Goal: Information Seeking & Learning: Learn about a topic

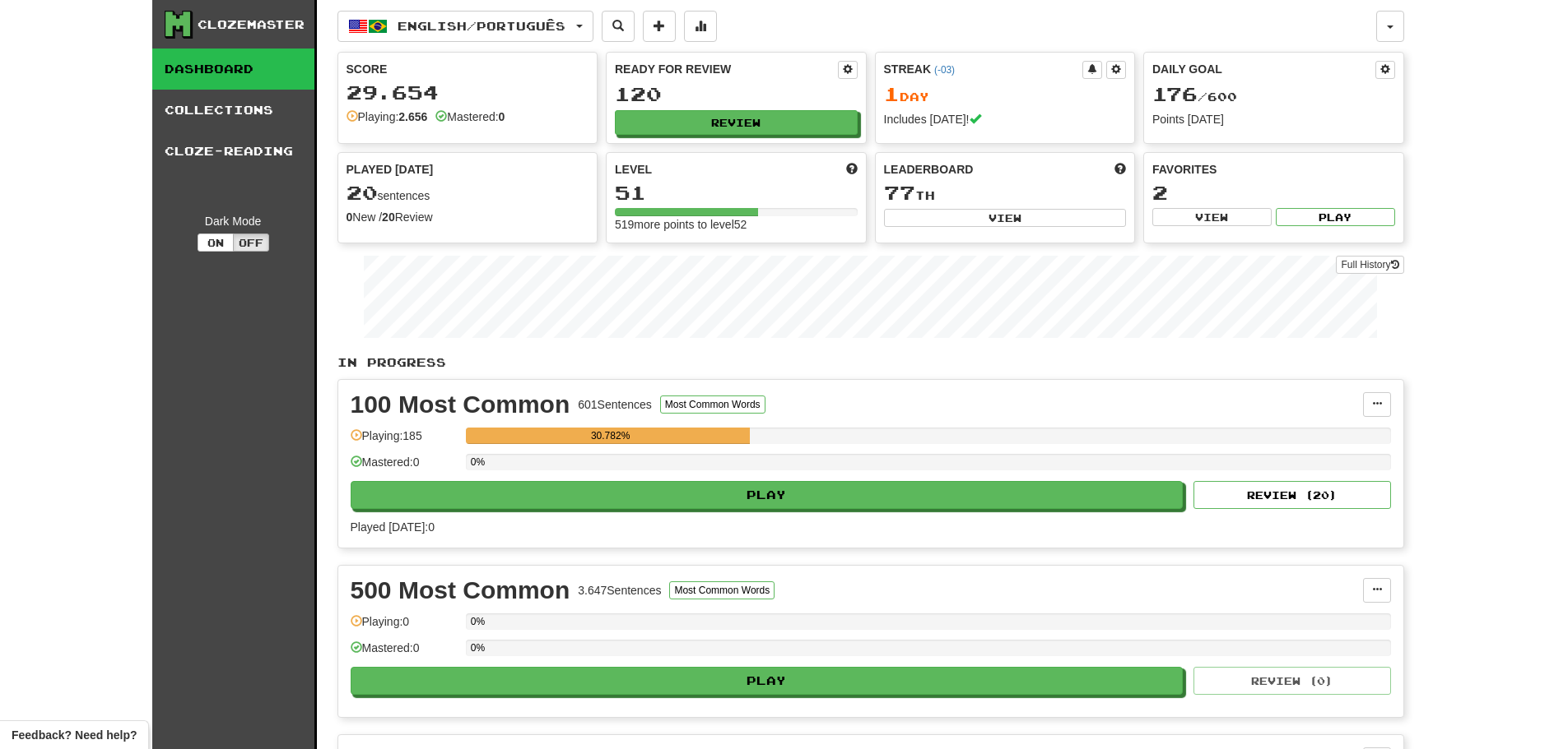
click at [234, 74] on link "Dashboard" at bounding box center [233, 69] width 162 height 41
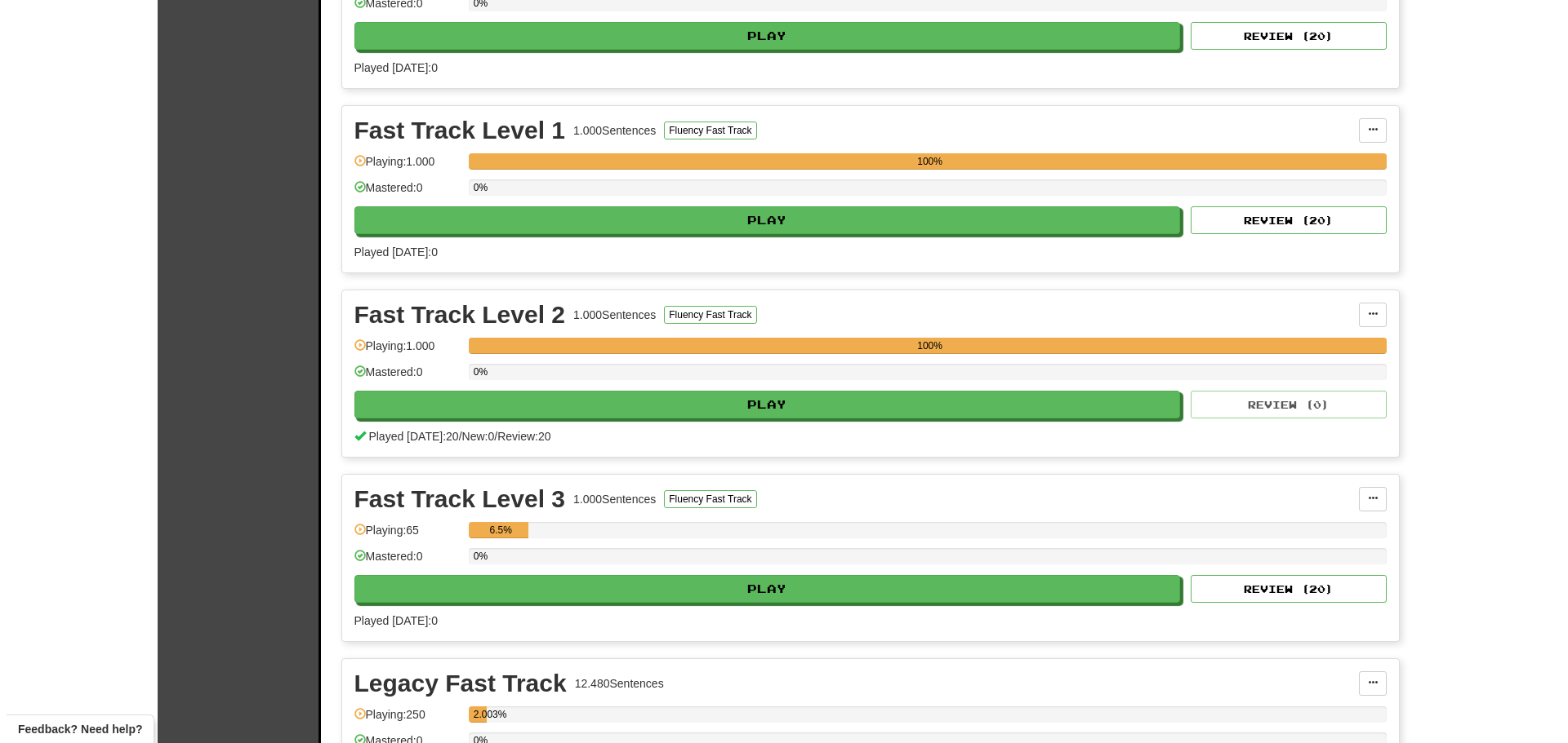
scroll to position [898, 0]
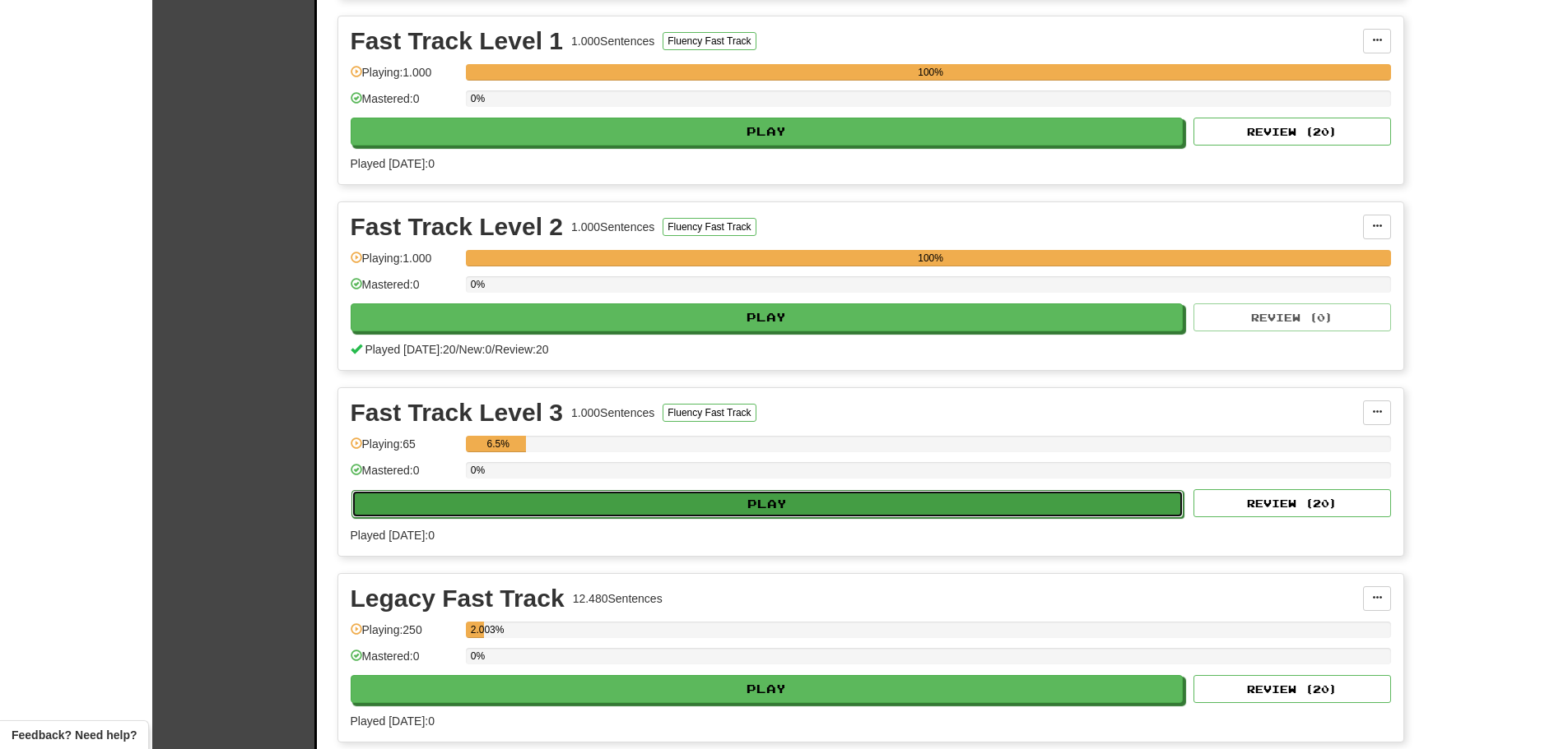
click at [838, 514] on button "Play" at bounding box center [768, 504] width 833 height 28
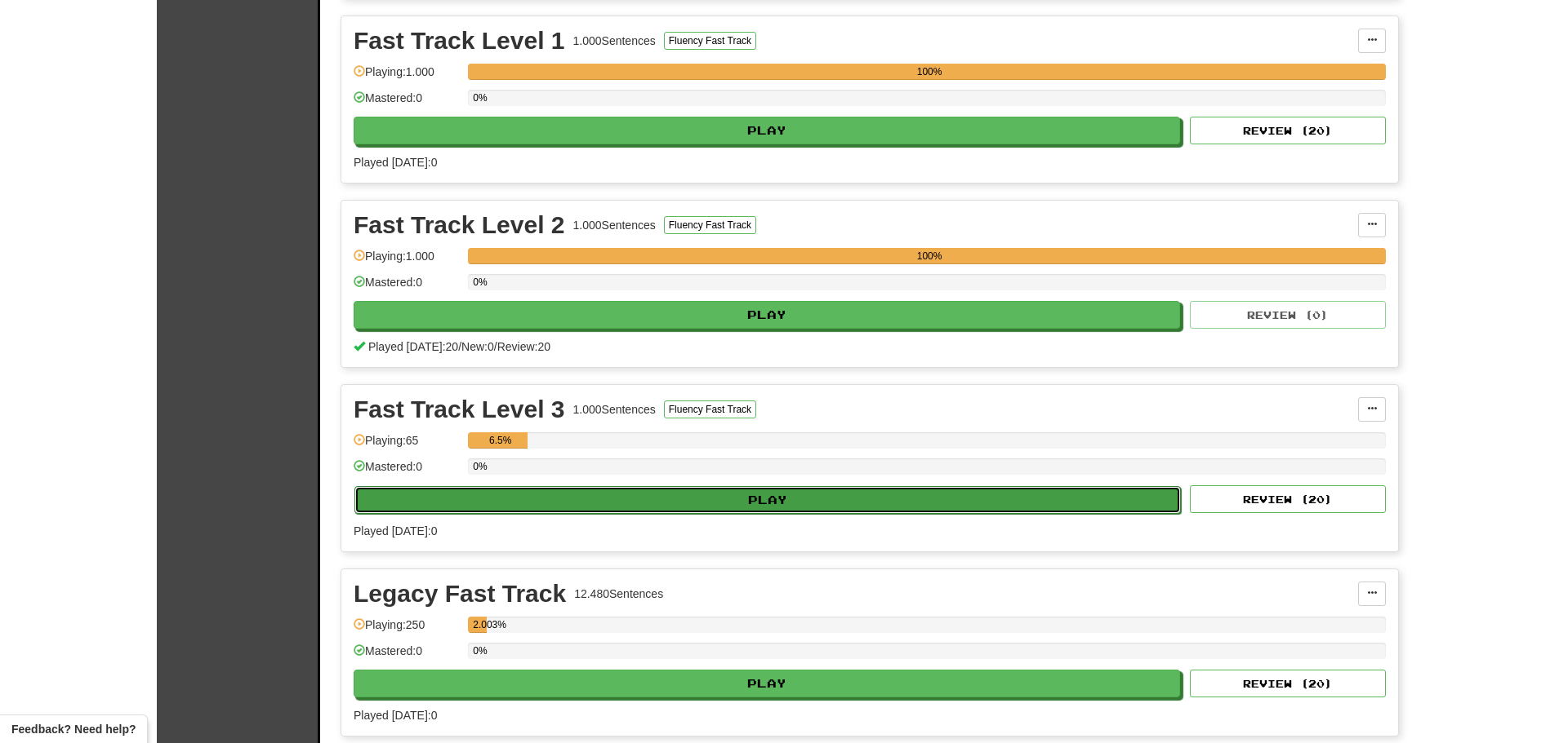
select select "**"
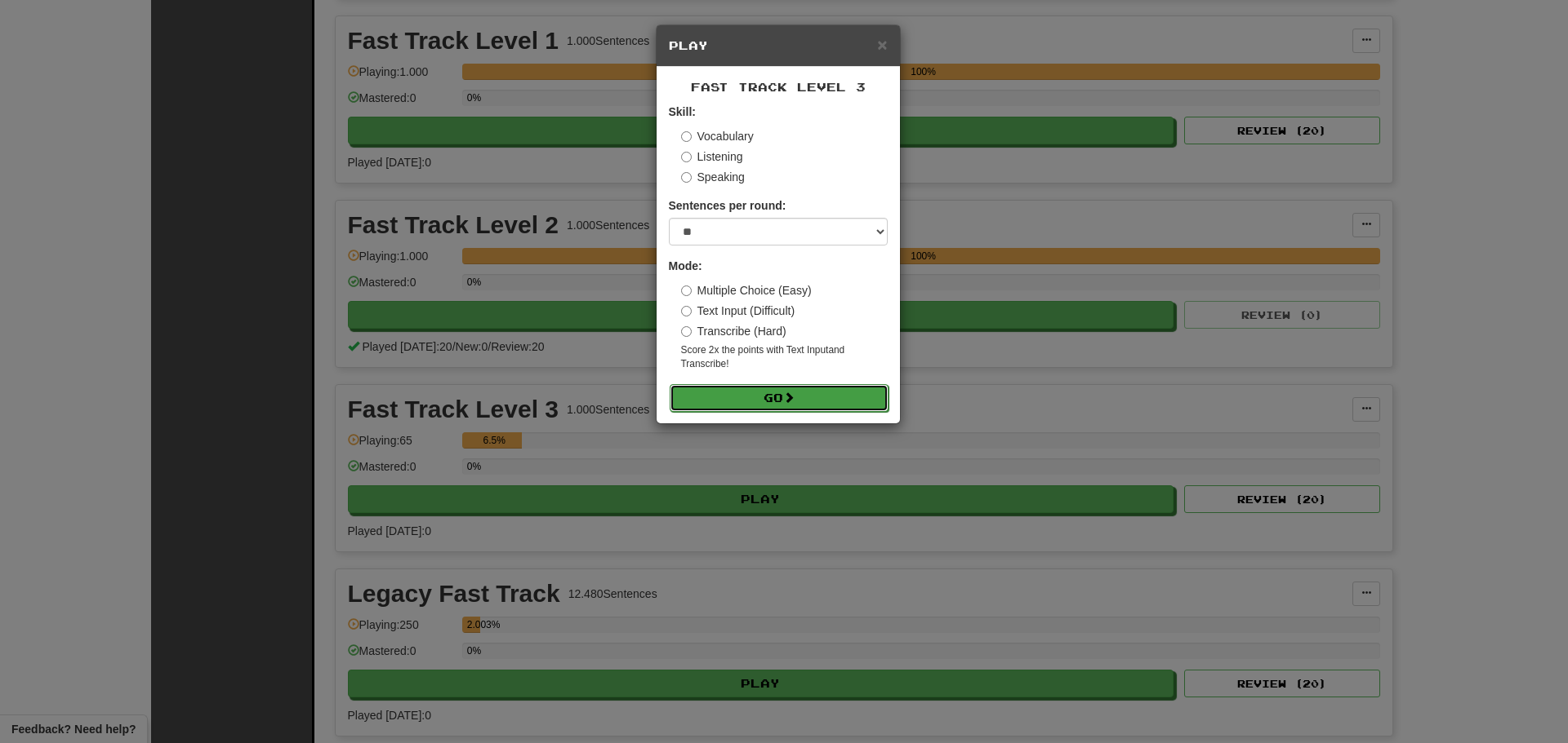
click at [738, 398] on button "Go" at bounding box center [779, 398] width 219 height 28
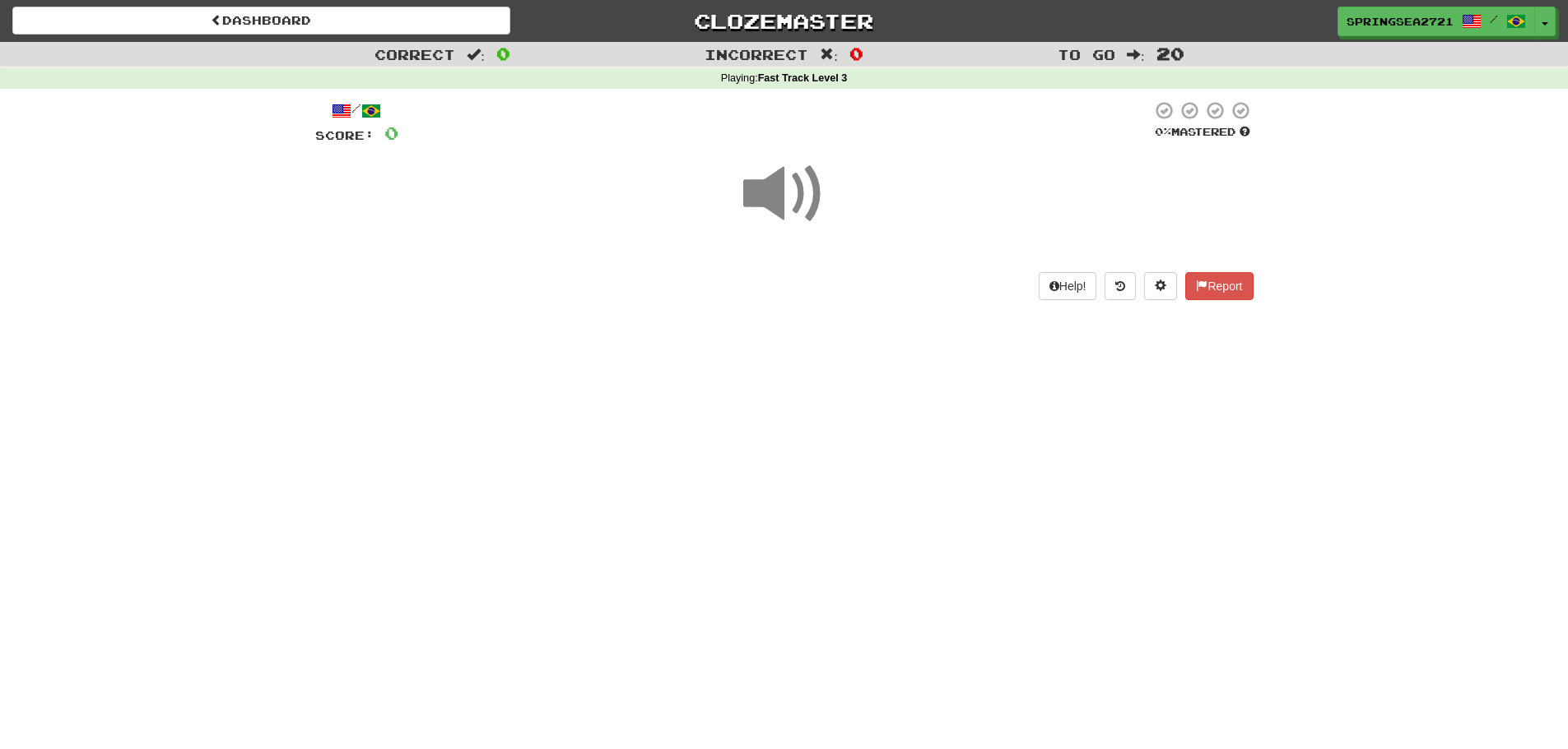
click at [776, 191] on span at bounding box center [784, 194] width 82 height 82
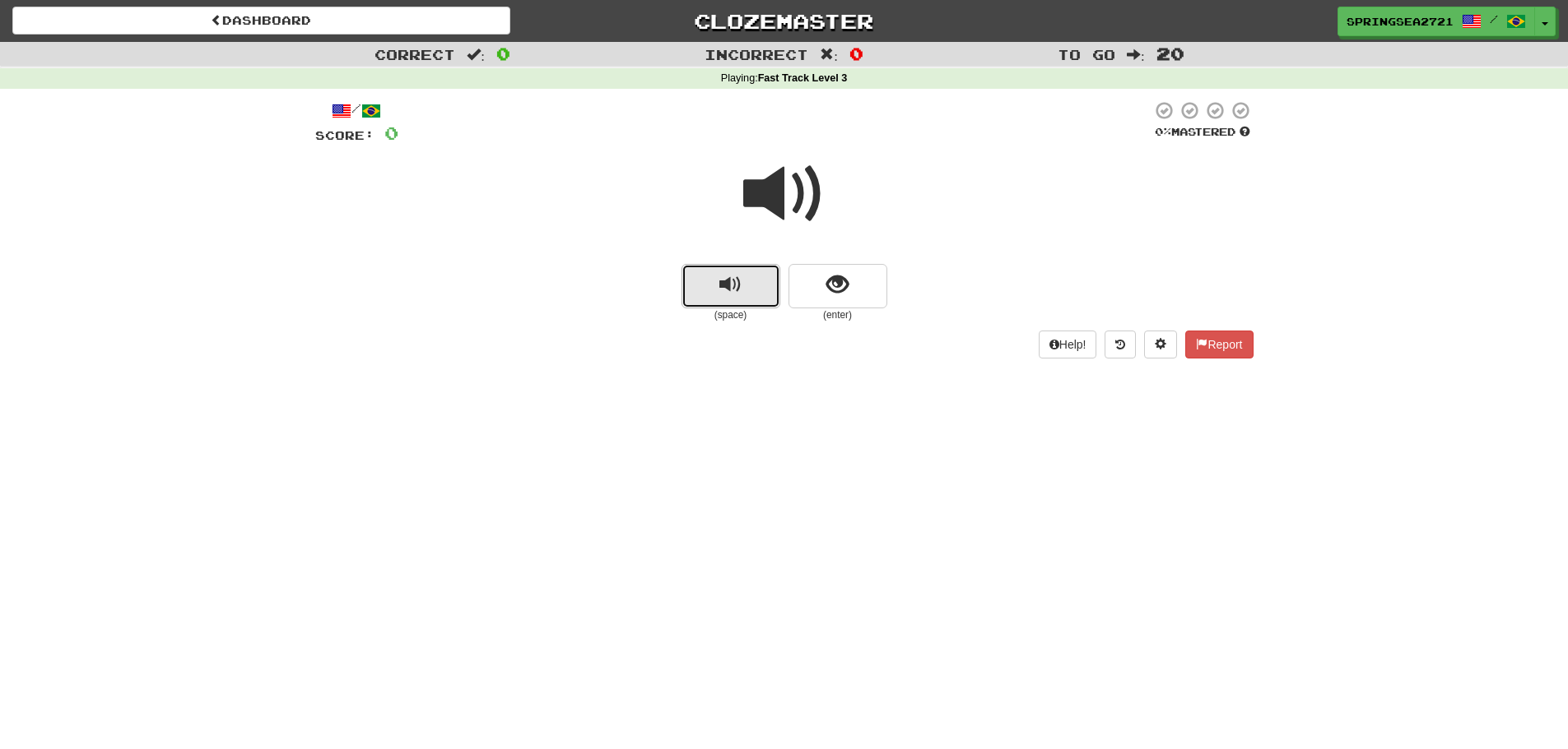
click at [700, 295] on button "replay audio" at bounding box center [730, 287] width 99 height 45
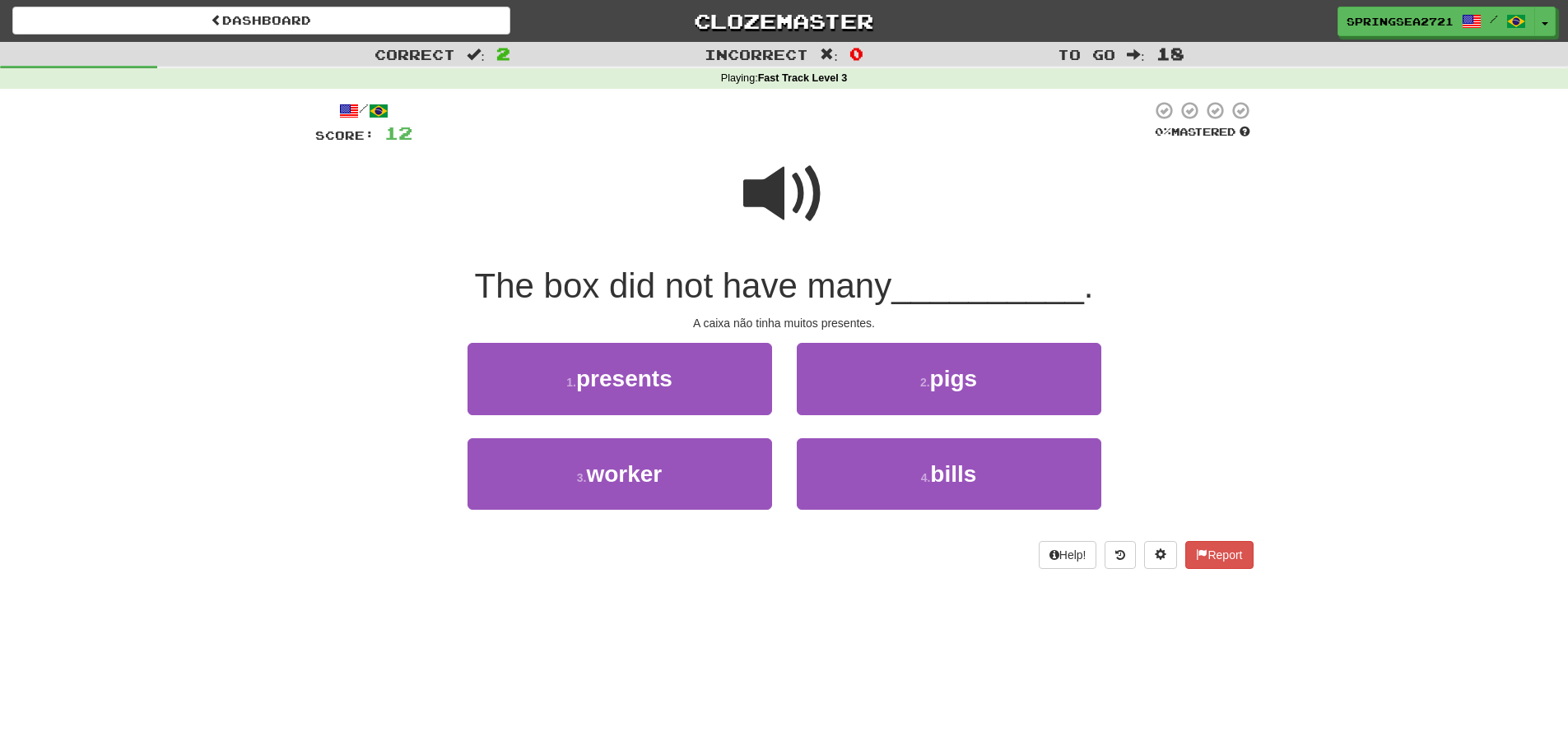
click at [795, 182] on span at bounding box center [784, 194] width 82 height 82
click at [802, 226] on span at bounding box center [784, 194] width 82 height 82
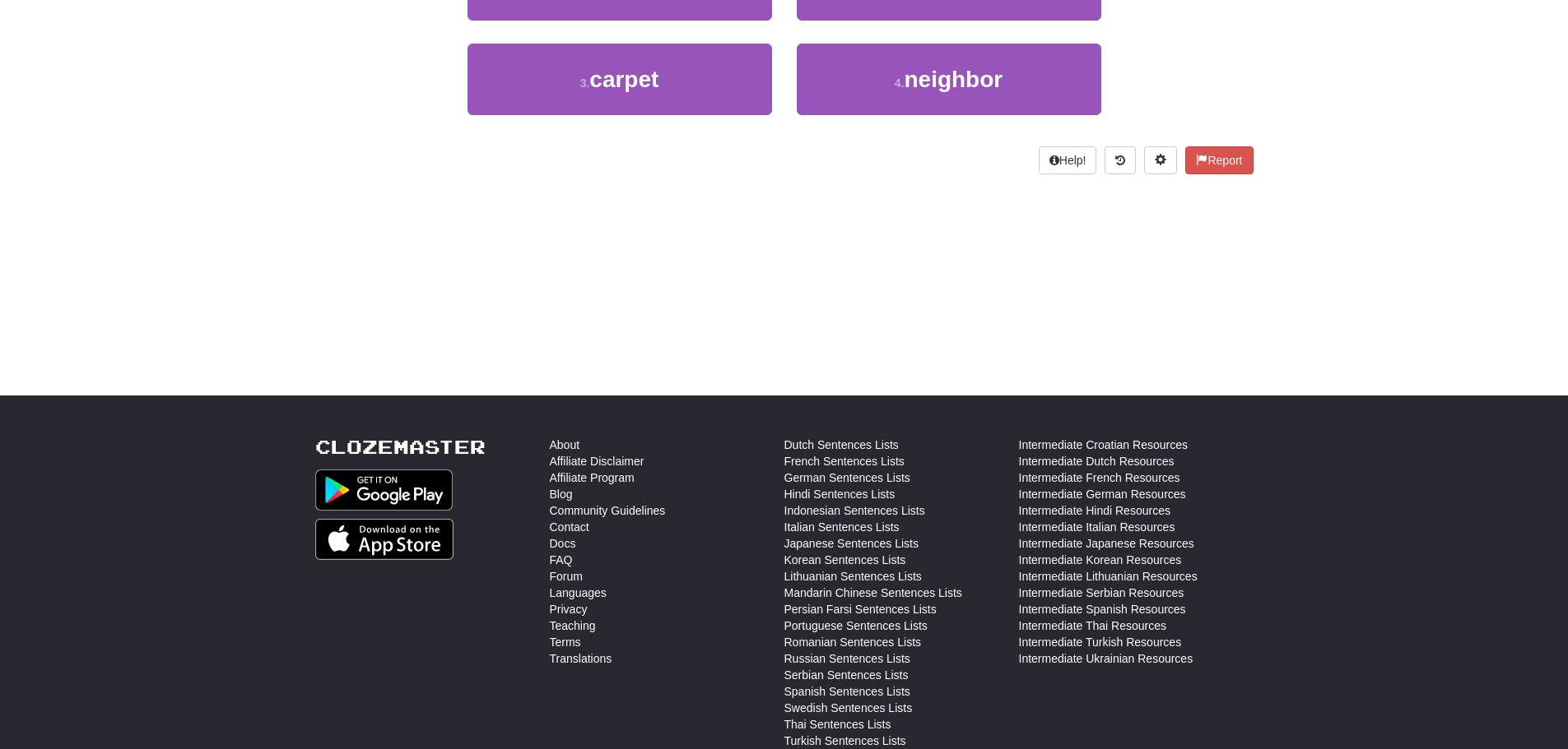
scroll to position [91, 0]
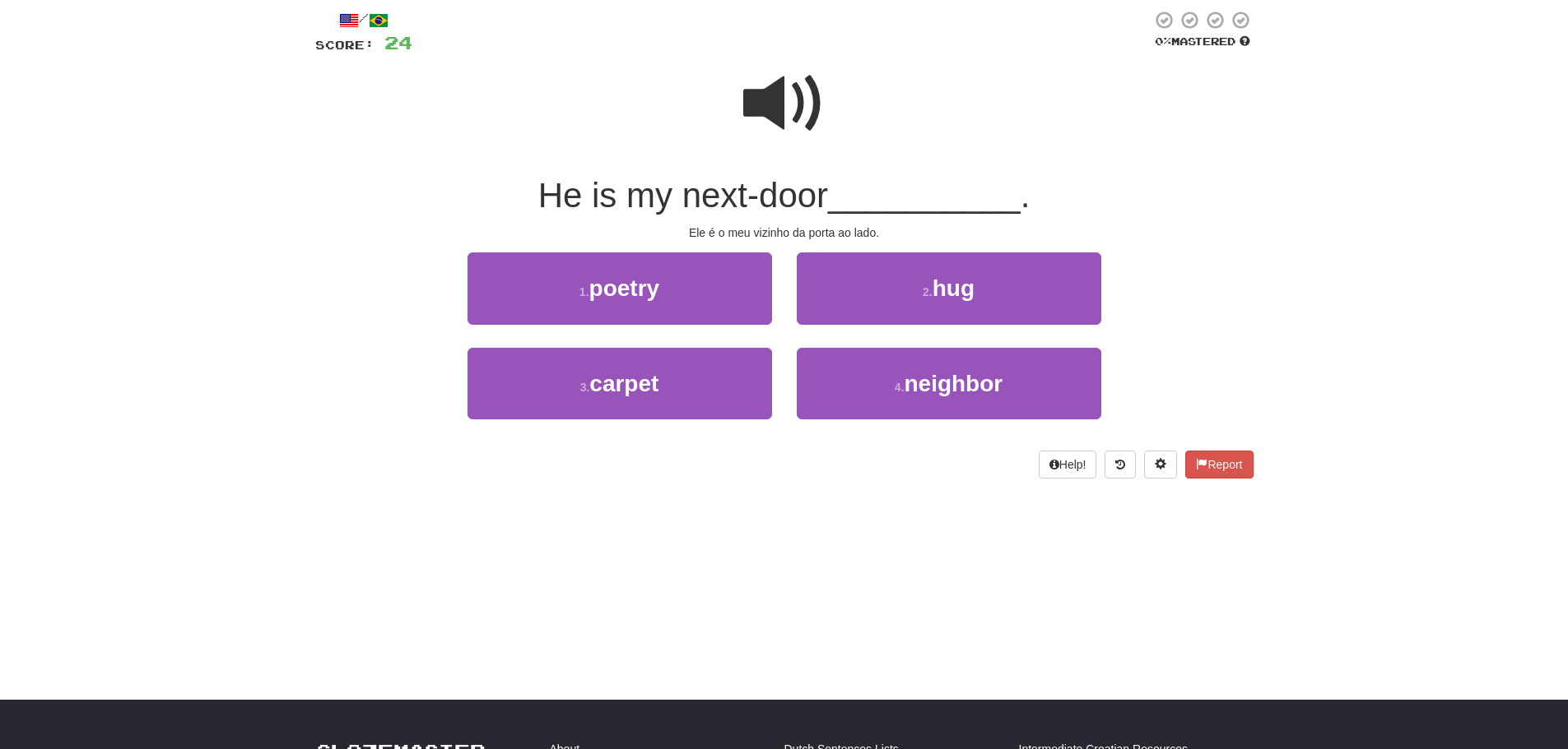
click at [778, 112] on span at bounding box center [784, 103] width 82 height 82
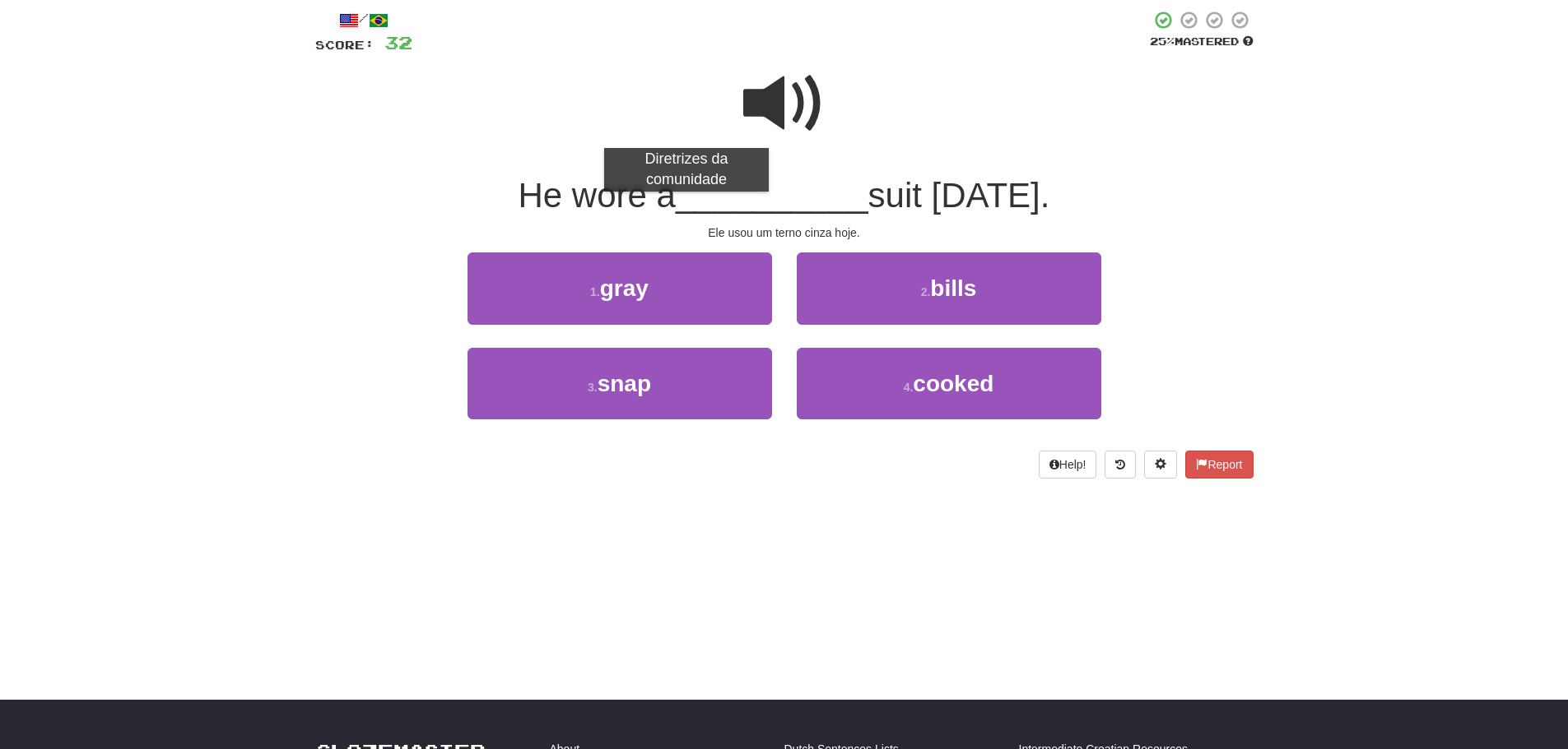
scroll to position [0, 0]
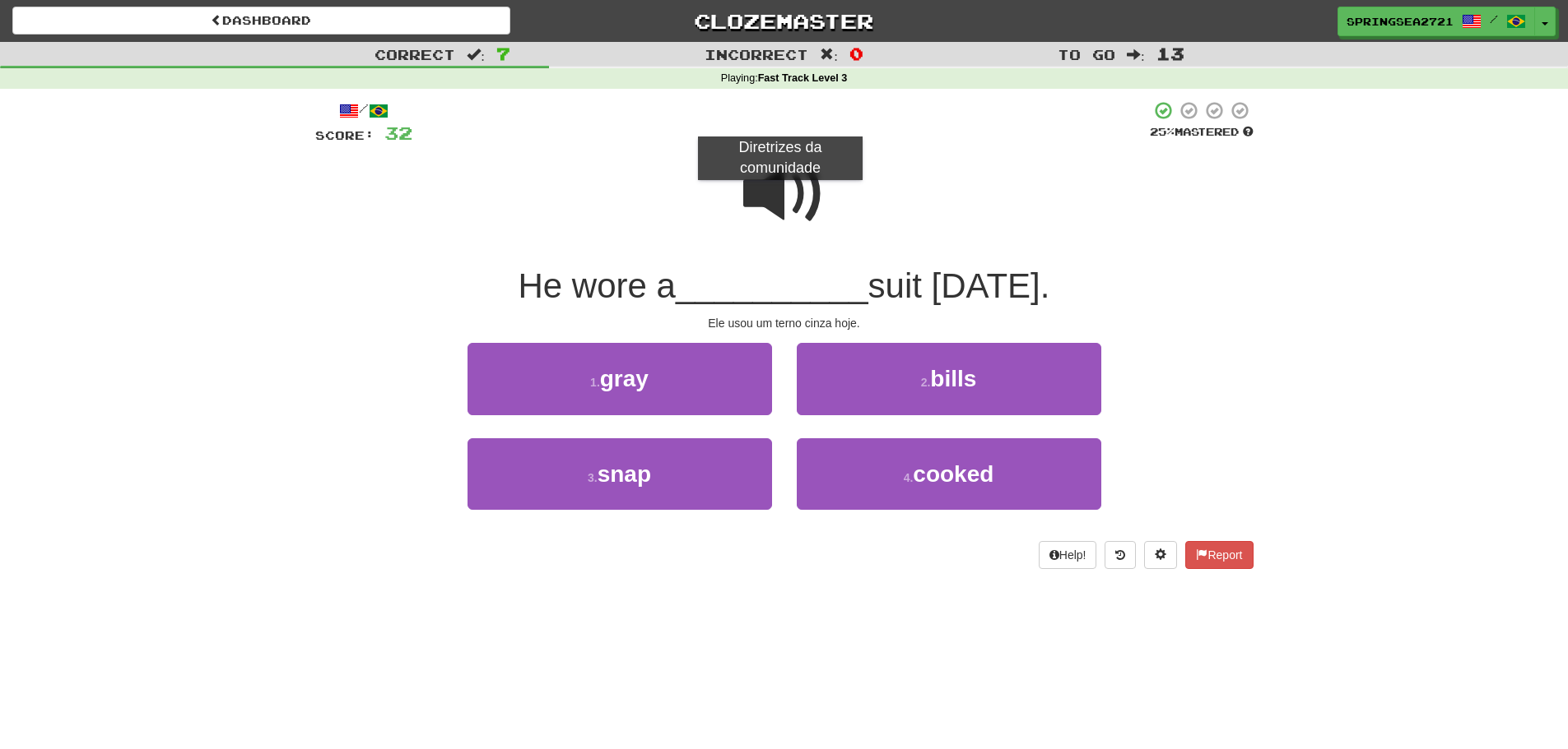
click at [781, 197] on span at bounding box center [784, 194] width 82 height 82
click at [759, 196] on span at bounding box center [784, 194] width 82 height 82
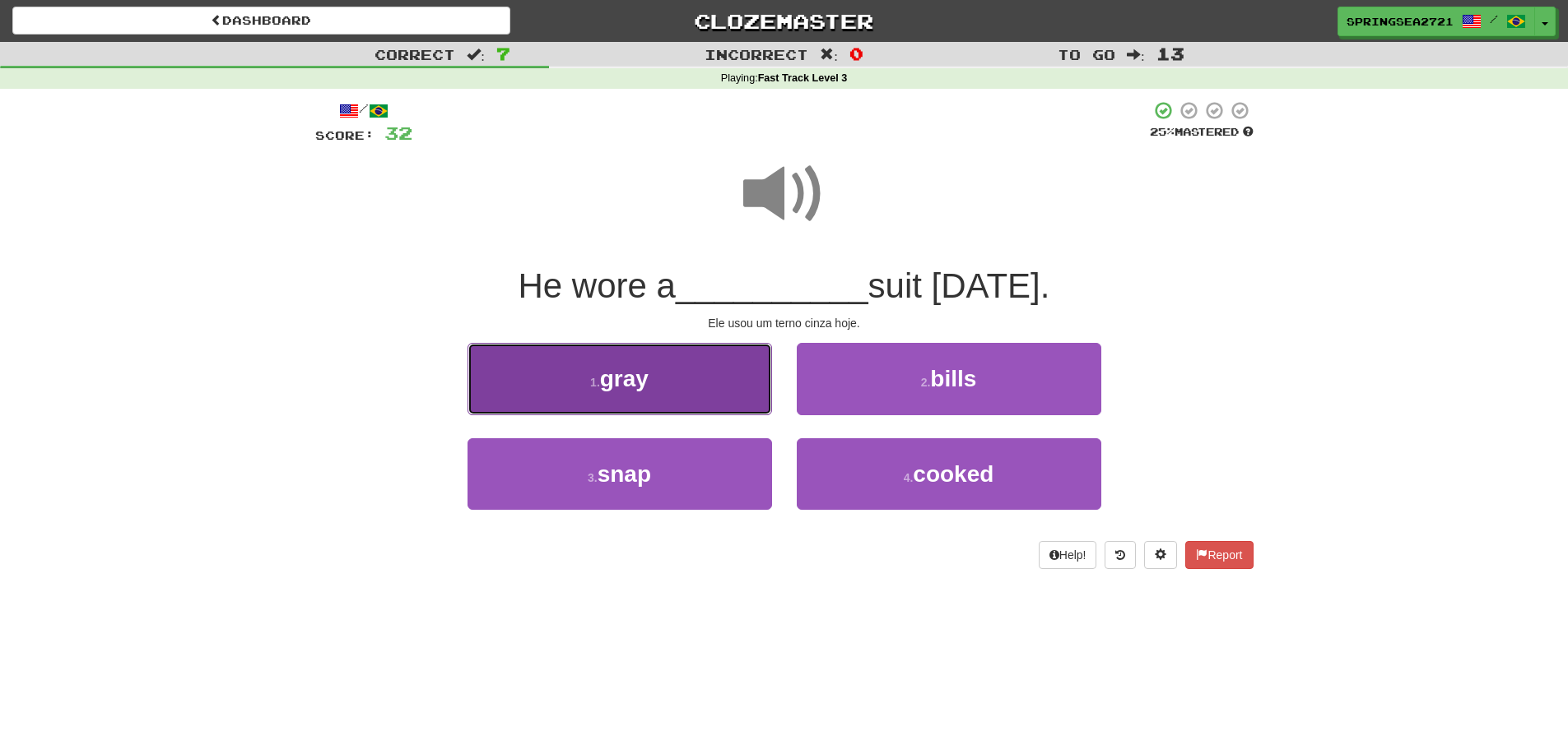
click at [639, 399] on button "1 . gray" at bounding box center [620, 378] width 304 height 71
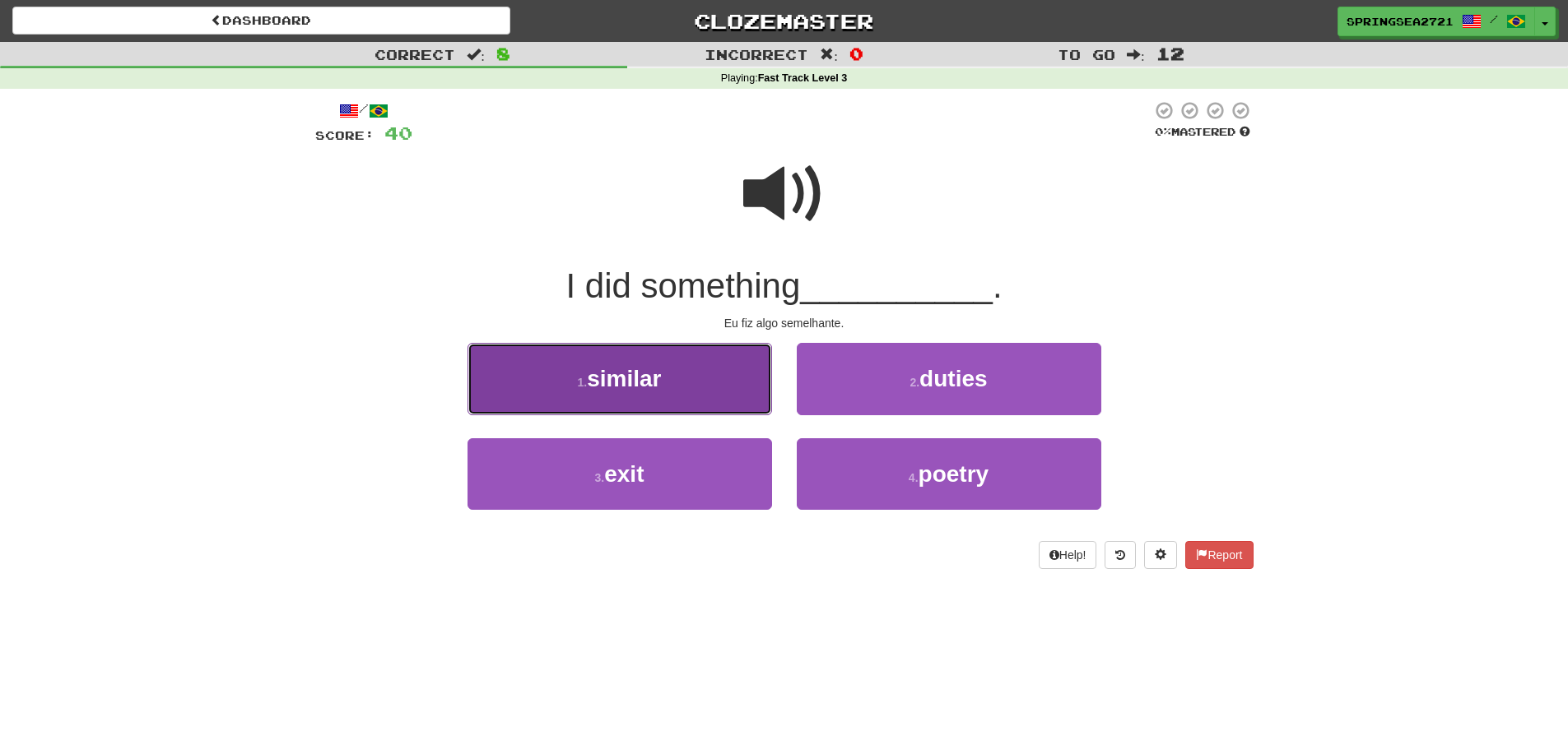
click at [661, 369] on span "similar" at bounding box center [623, 378] width 74 height 25
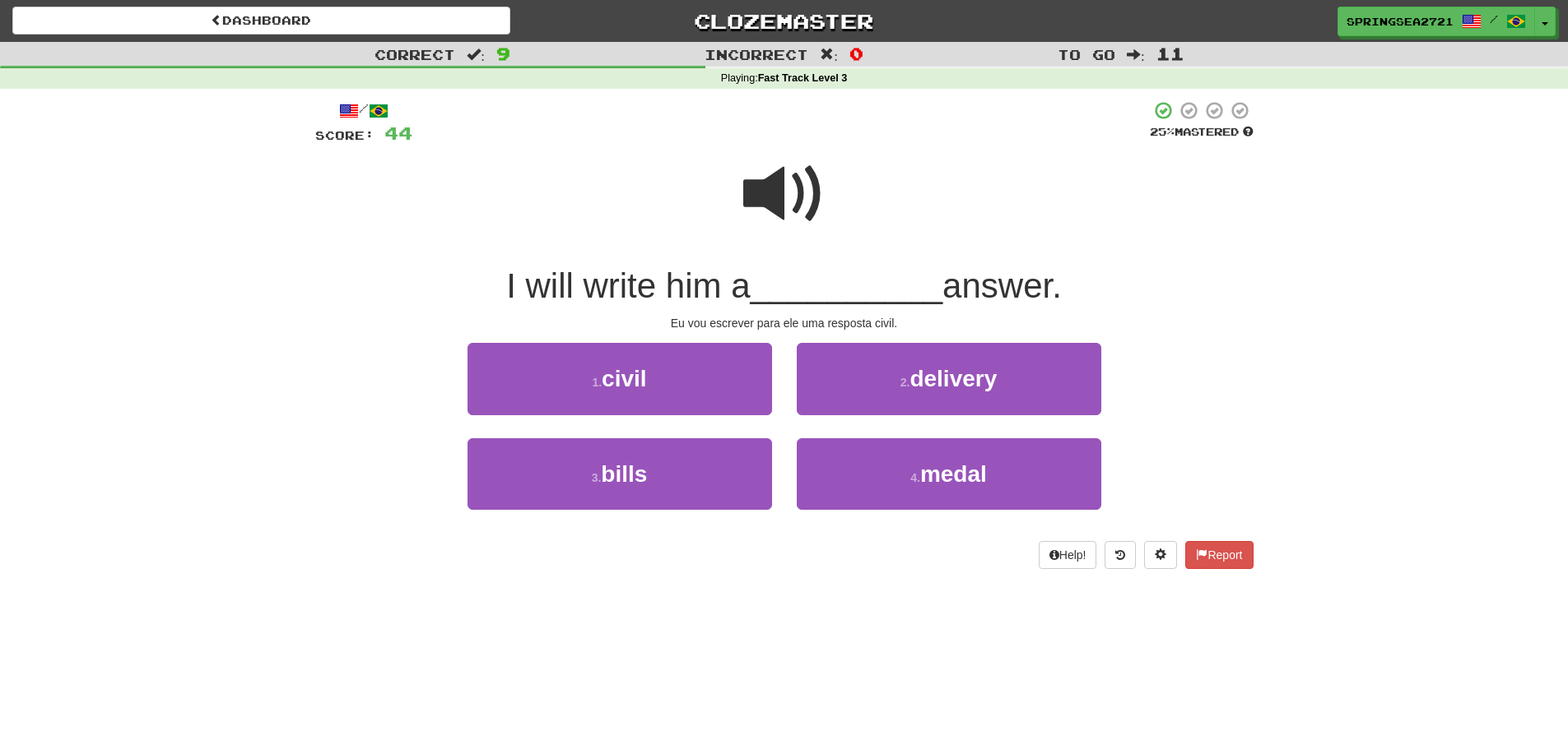
click at [771, 193] on span at bounding box center [784, 194] width 82 height 82
click at [773, 189] on span at bounding box center [784, 194] width 82 height 82
click at [768, 197] on span at bounding box center [784, 194] width 82 height 82
click at [795, 197] on span at bounding box center [784, 194] width 82 height 82
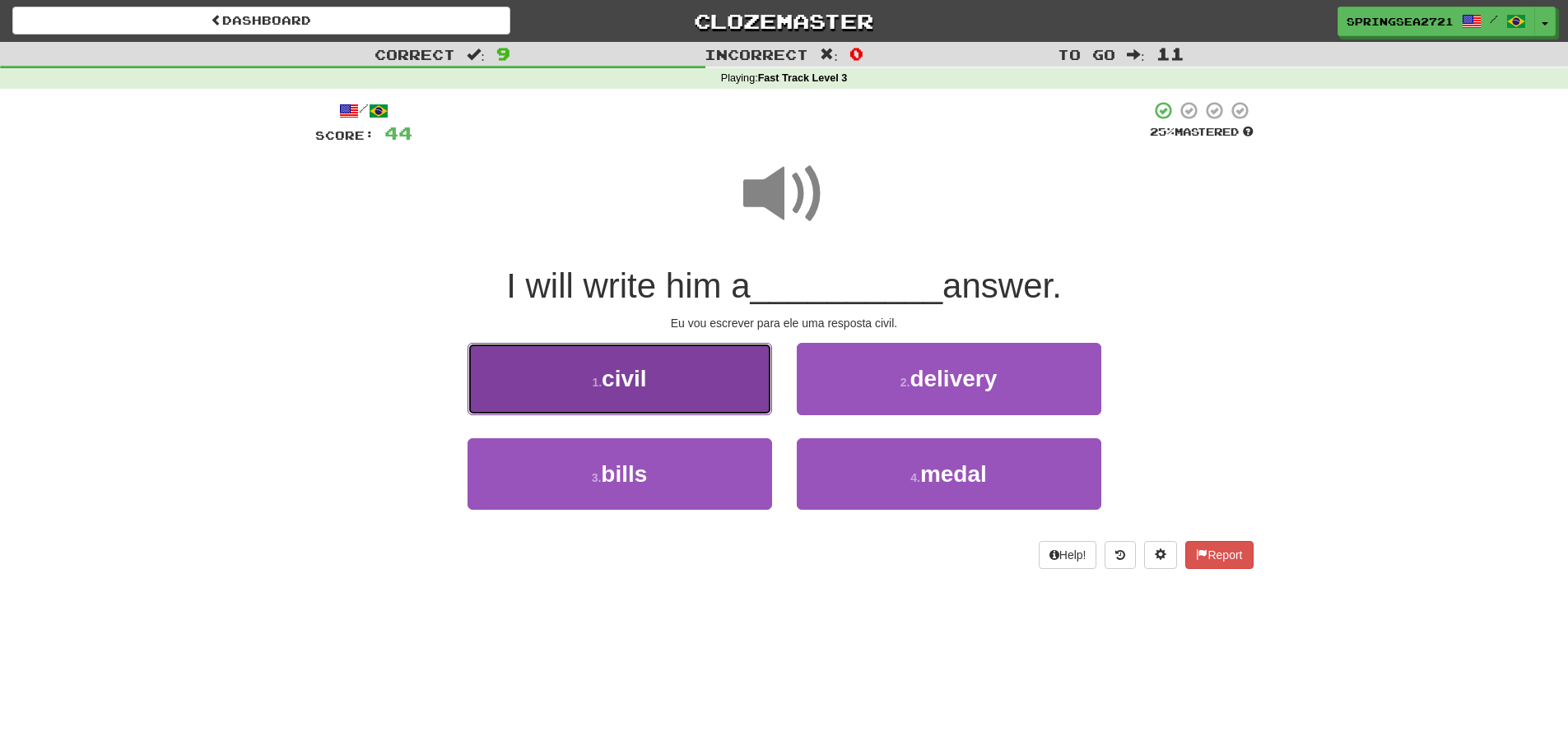
click at [700, 359] on button "1 . civil" at bounding box center [620, 378] width 304 height 71
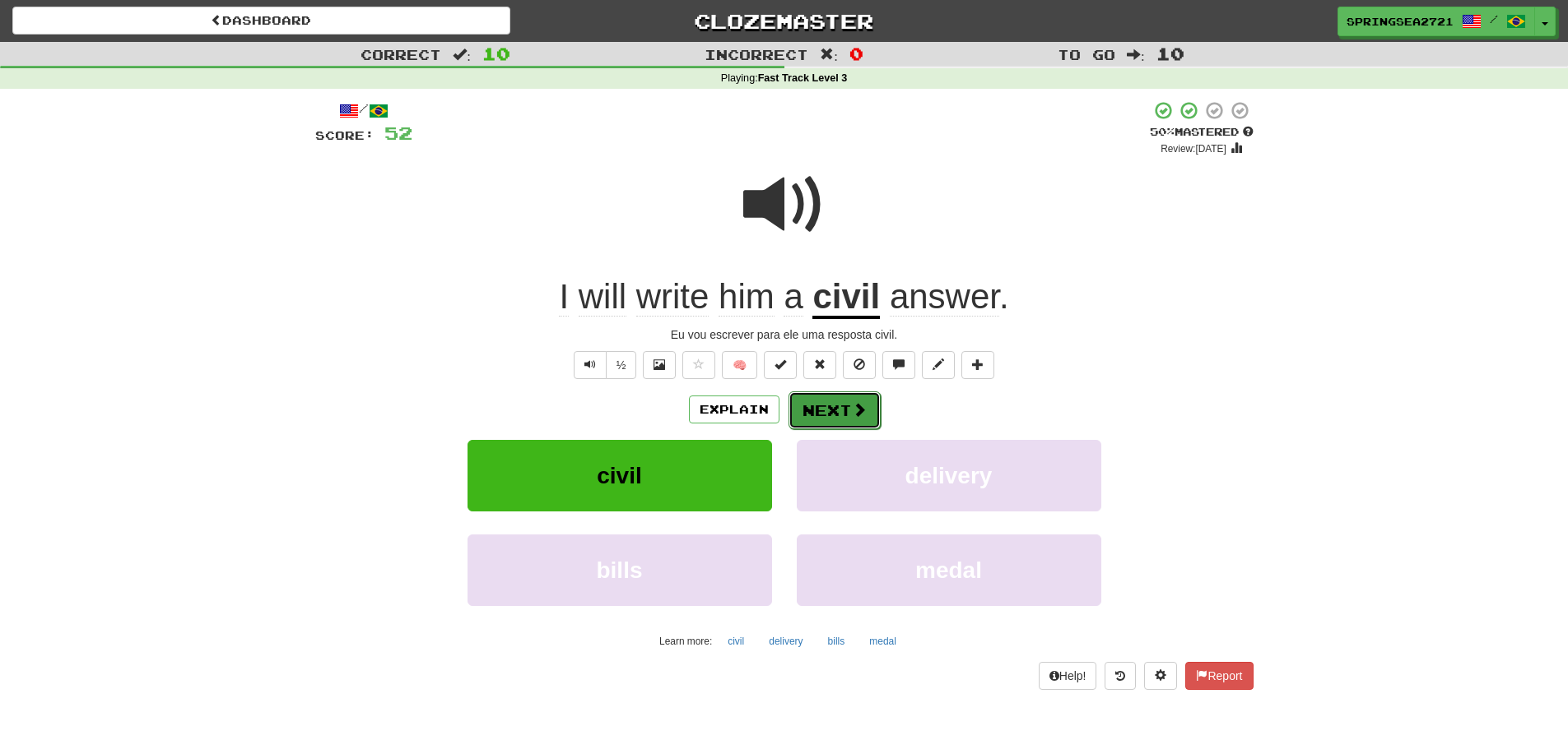
click at [837, 413] on button "Next" at bounding box center [834, 411] width 92 height 38
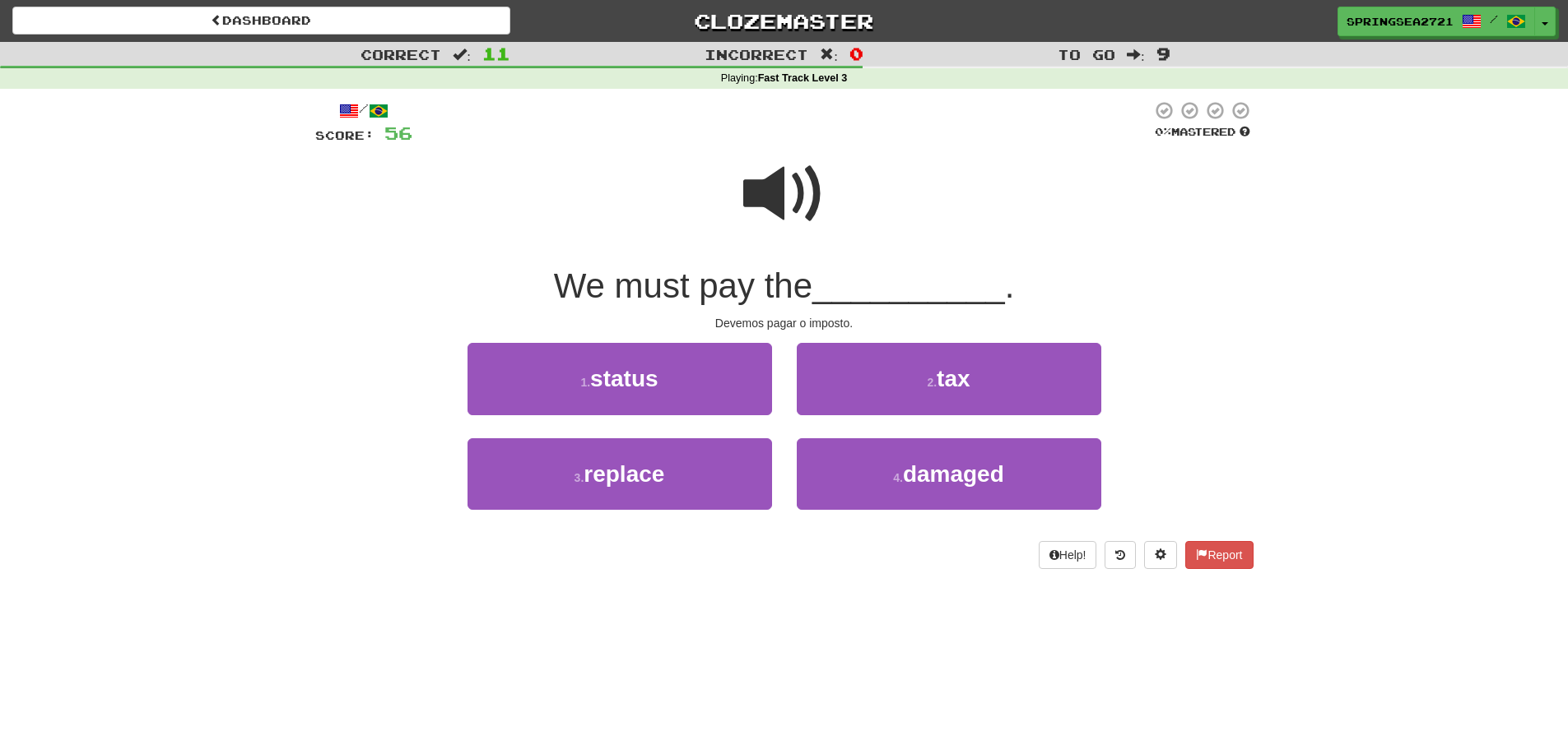
click at [802, 220] on span at bounding box center [784, 194] width 82 height 82
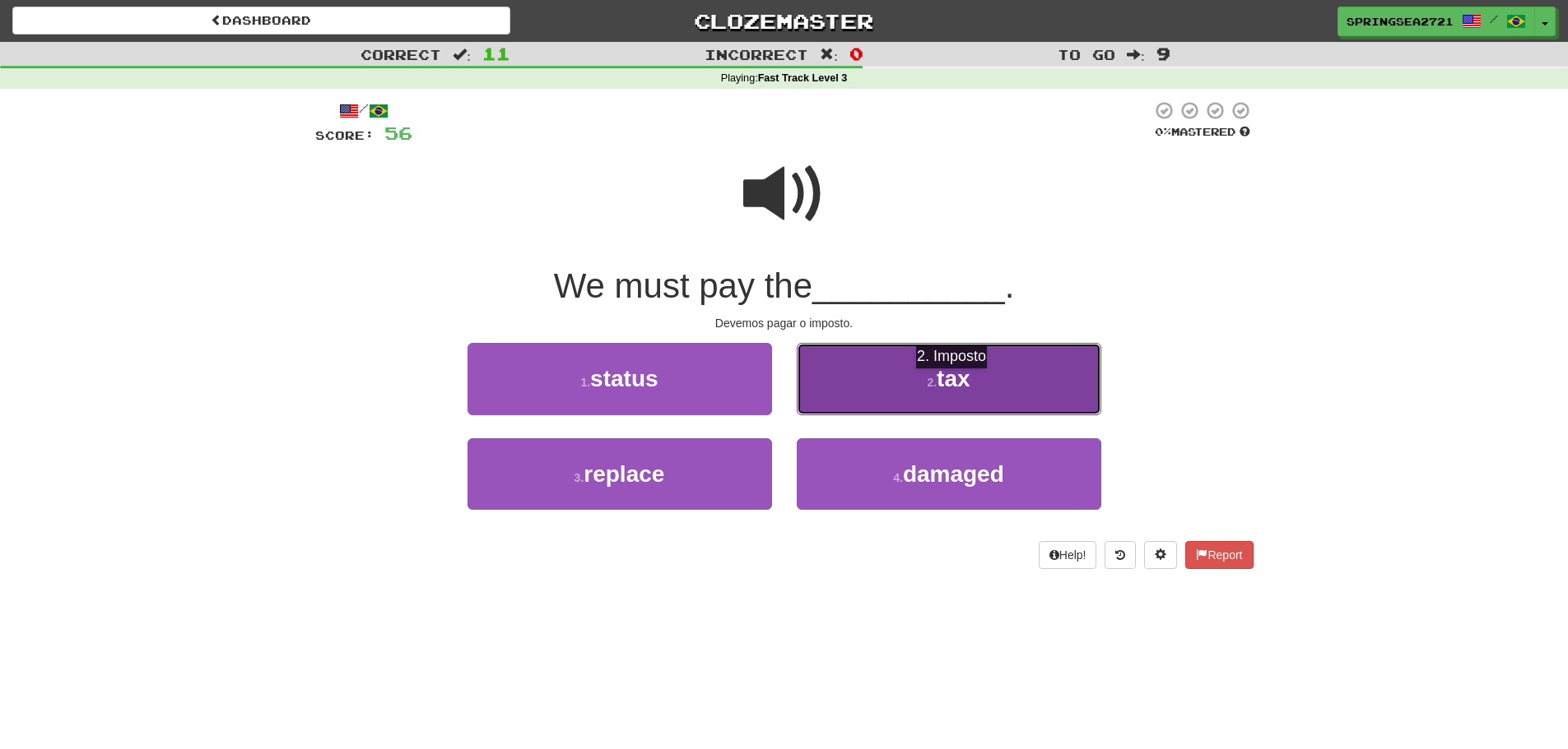
click at [959, 385] on span "tax" at bounding box center [953, 378] width 33 height 25
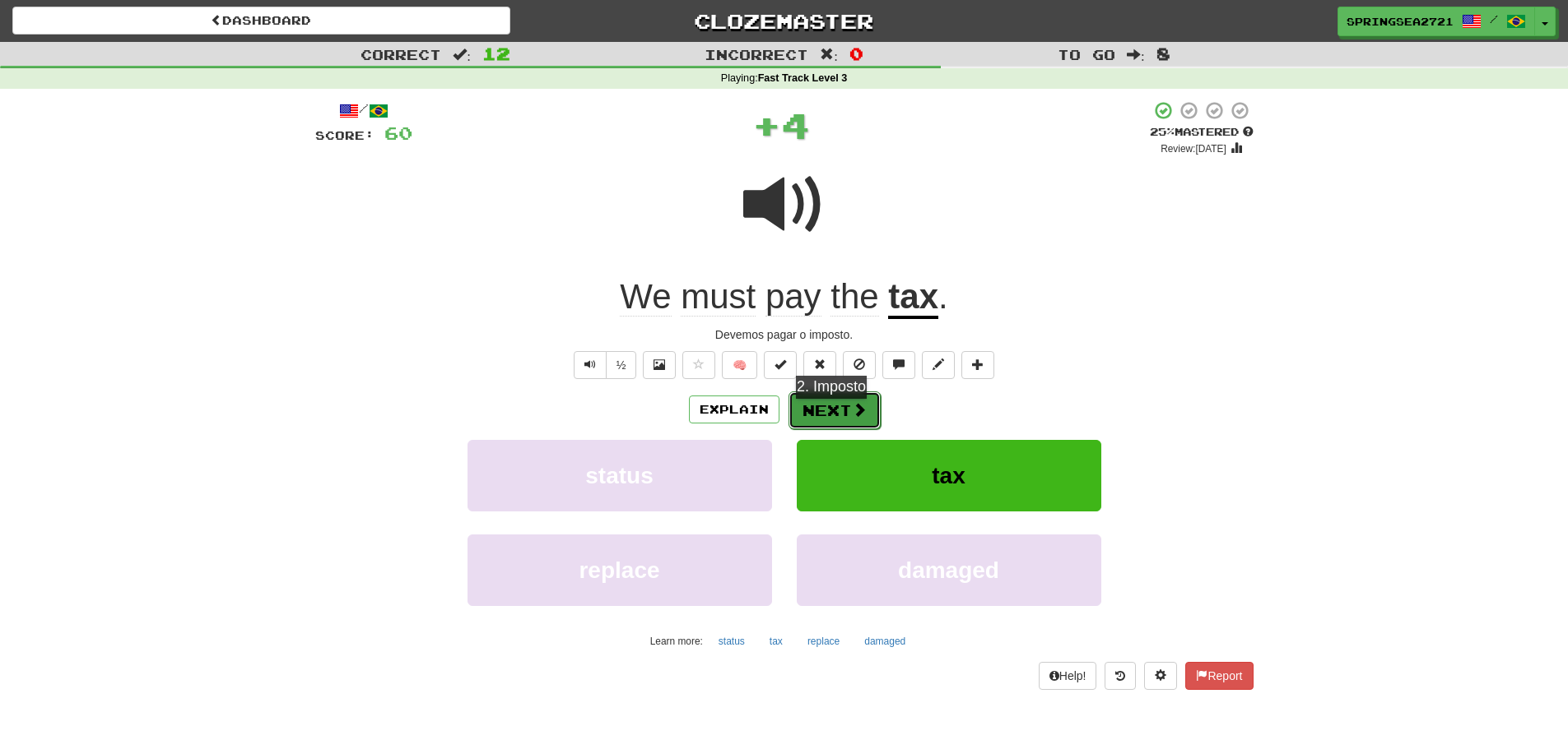
click at [839, 415] on button "Next" at bounding box center [834, 411] width 92 height 38
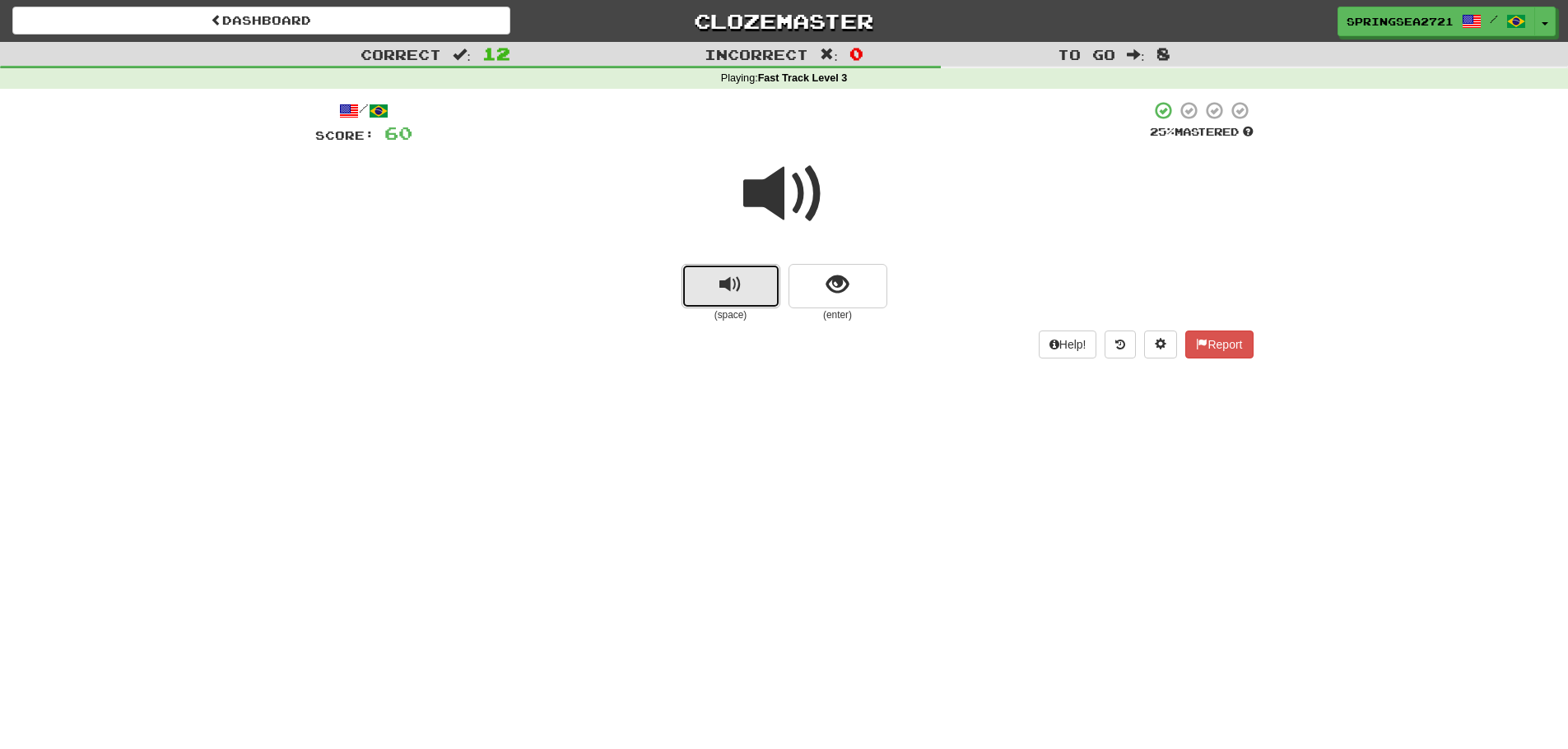
click at [735, 305] on button "replay audio" at bounding box center [730, 287] width 99 height 45
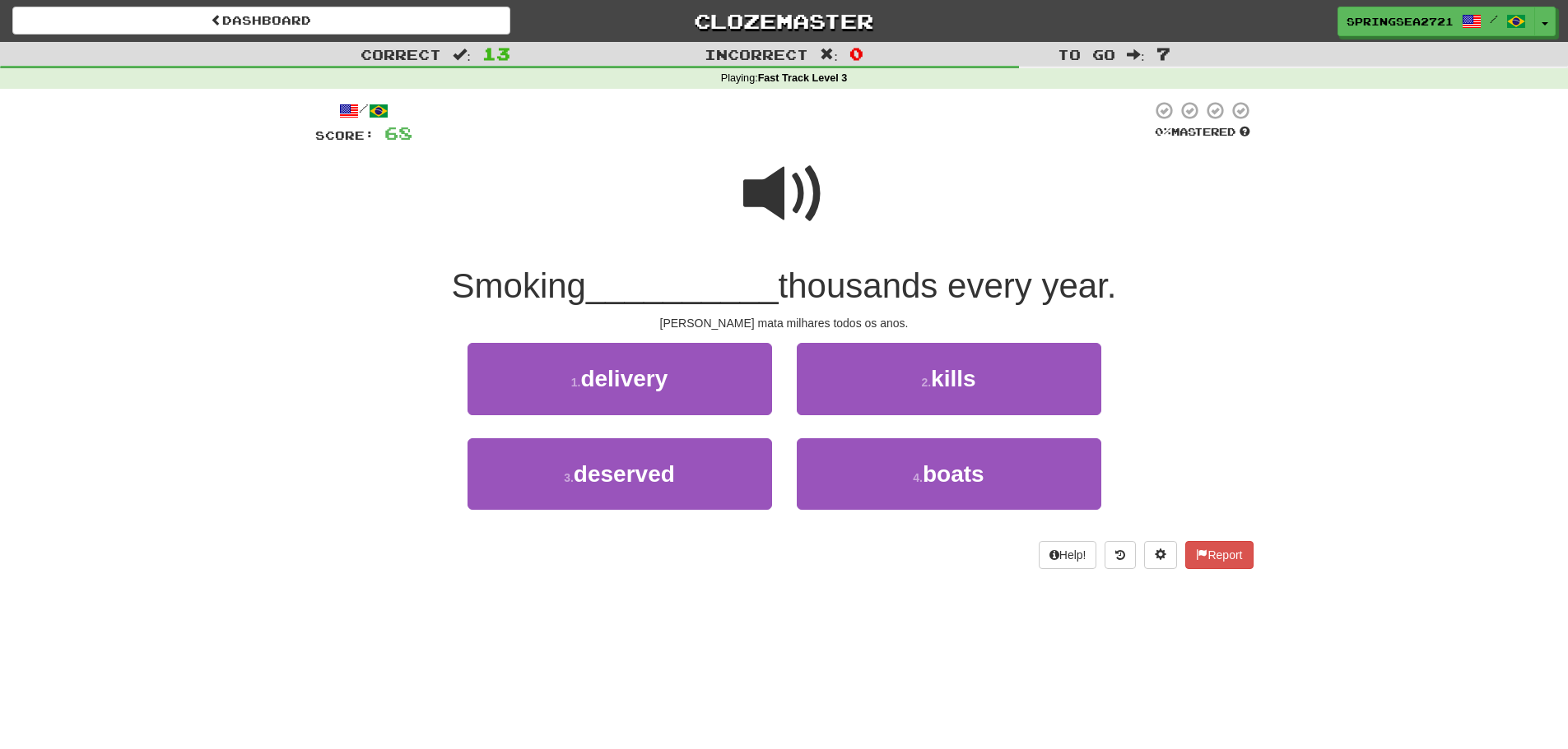
click at [752, 198] on span at bounding box center [784, 194] width 82 height 82
click at [776, 189] on span at bounding box center [784, 194] width 82 height 82
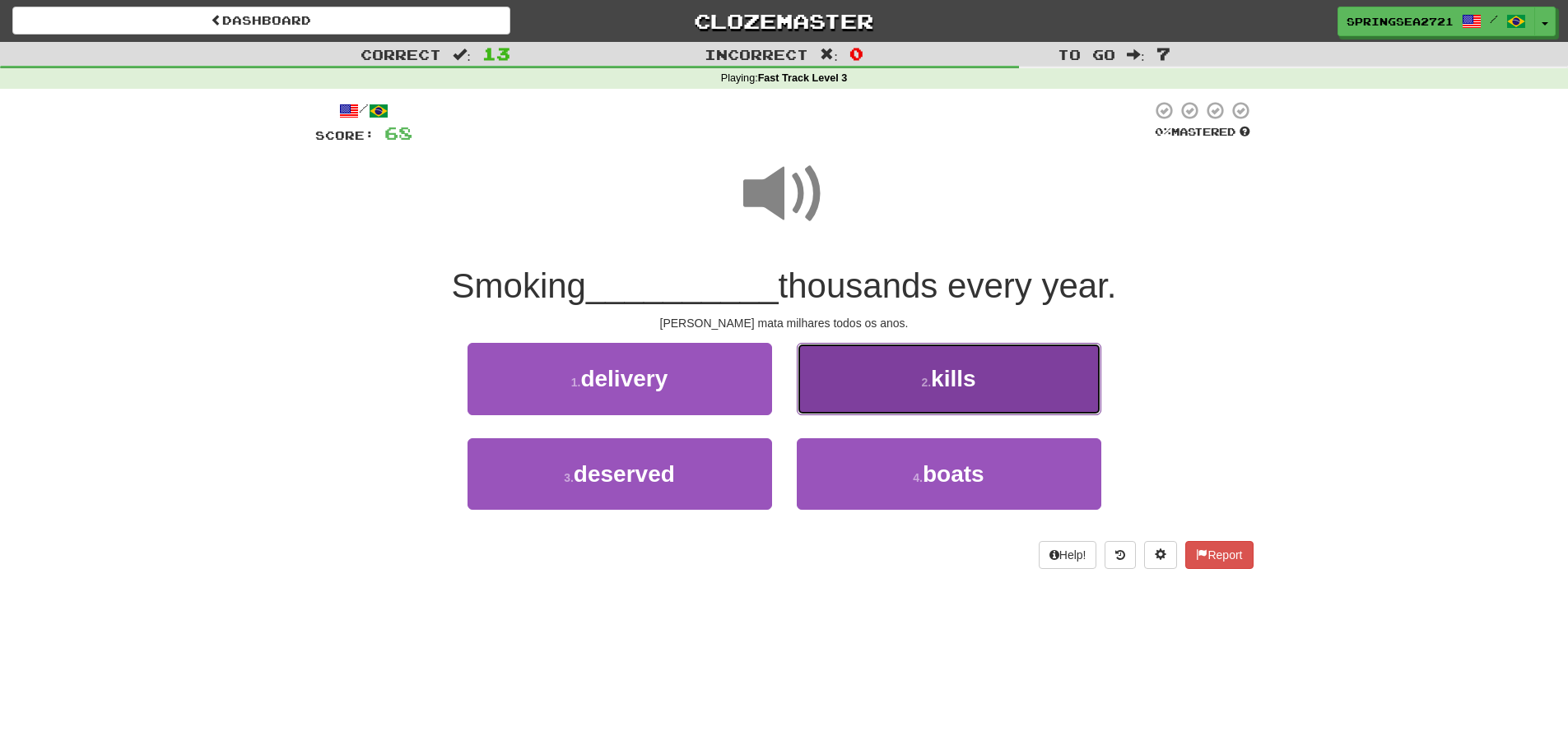
click at [1006, 371] on button "2 . kills" at bounding box center [949, 378] width 304 height 71
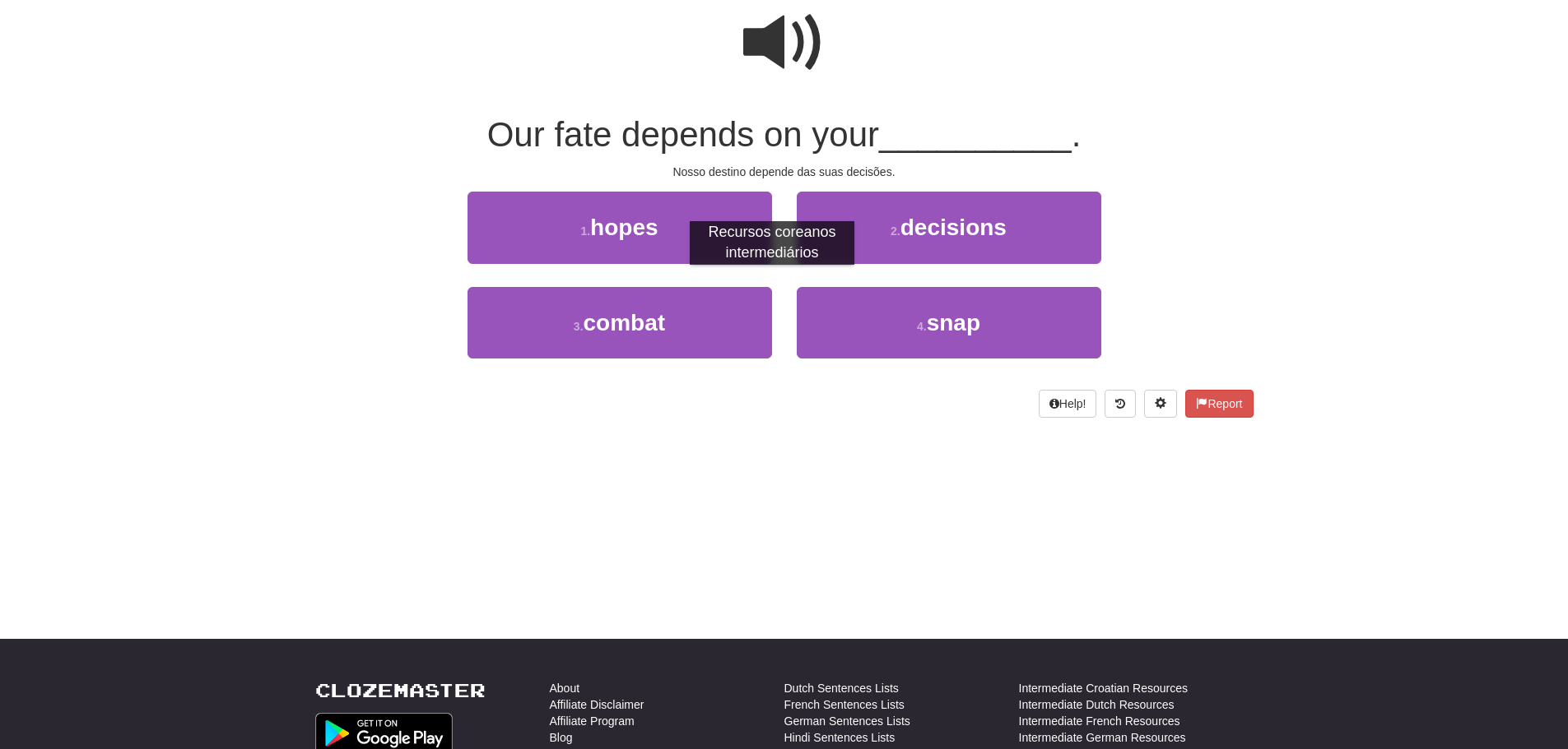
scroll to position [8, 0]
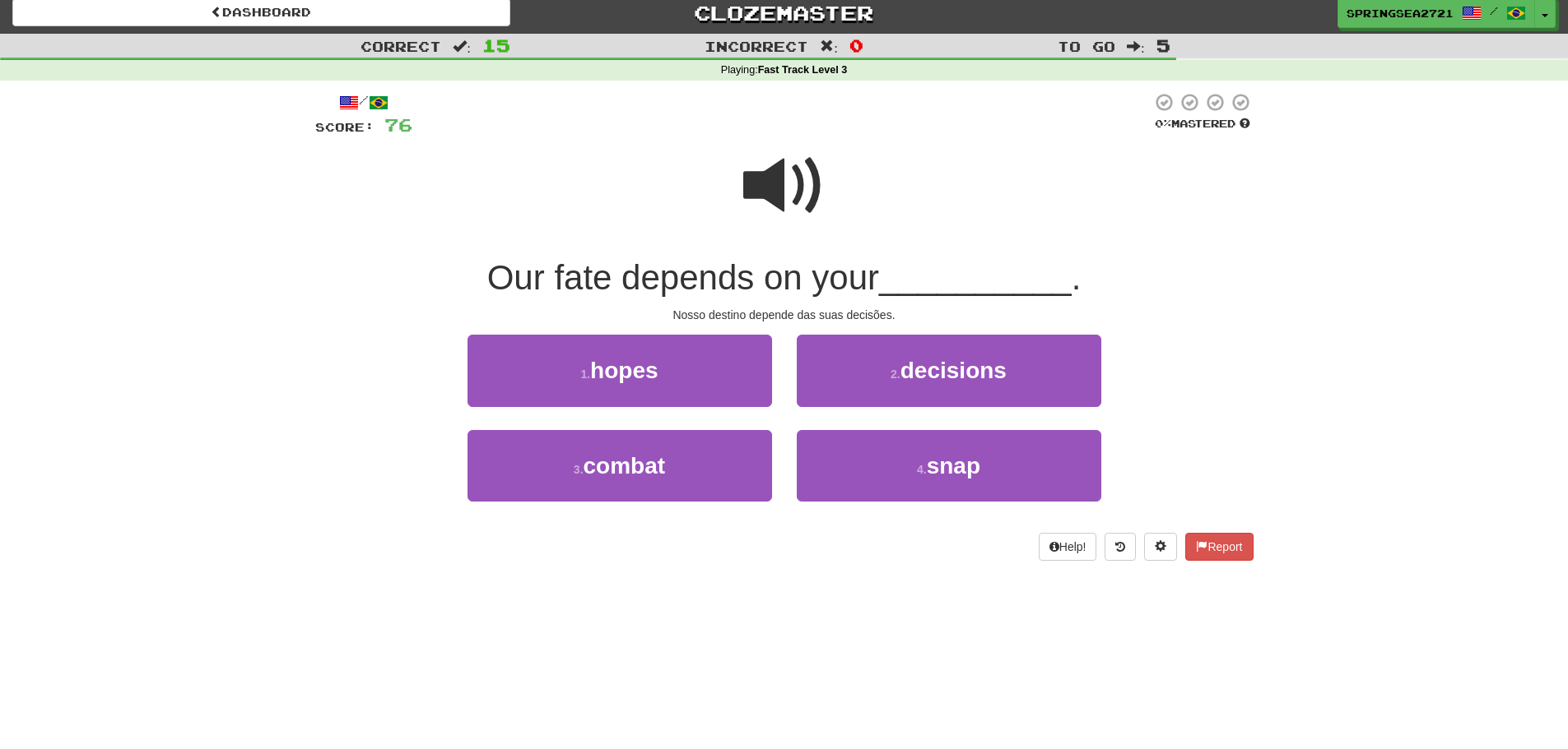
click at [807, 191] on span at bounding box center [784, 185] width 82 height 82
click at [766, 177] on span at bounding box center [784, 185] width 82 height 82
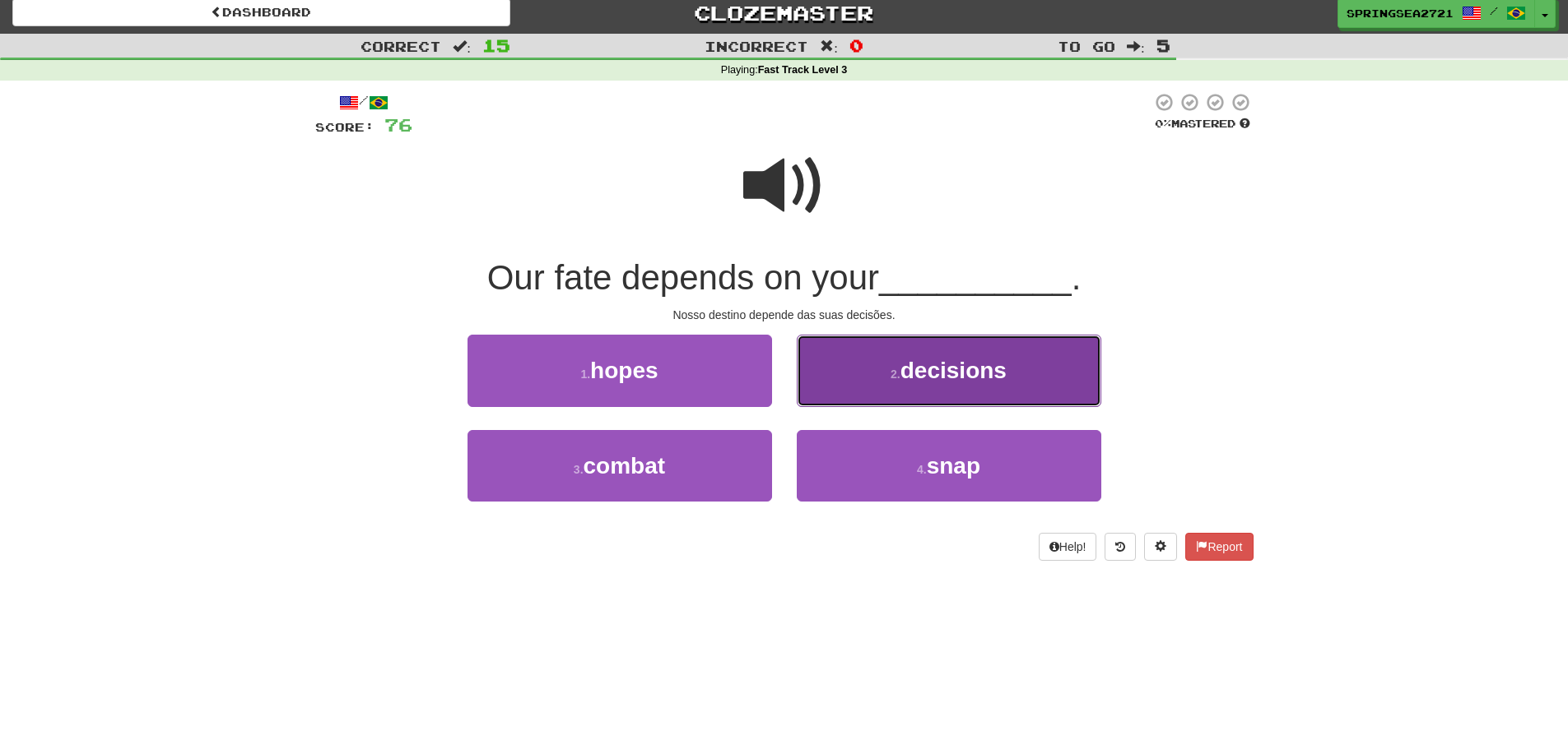
click at [824, 344] on button "2 . decisions" at bounding box center [949, 370] width 304 height 71
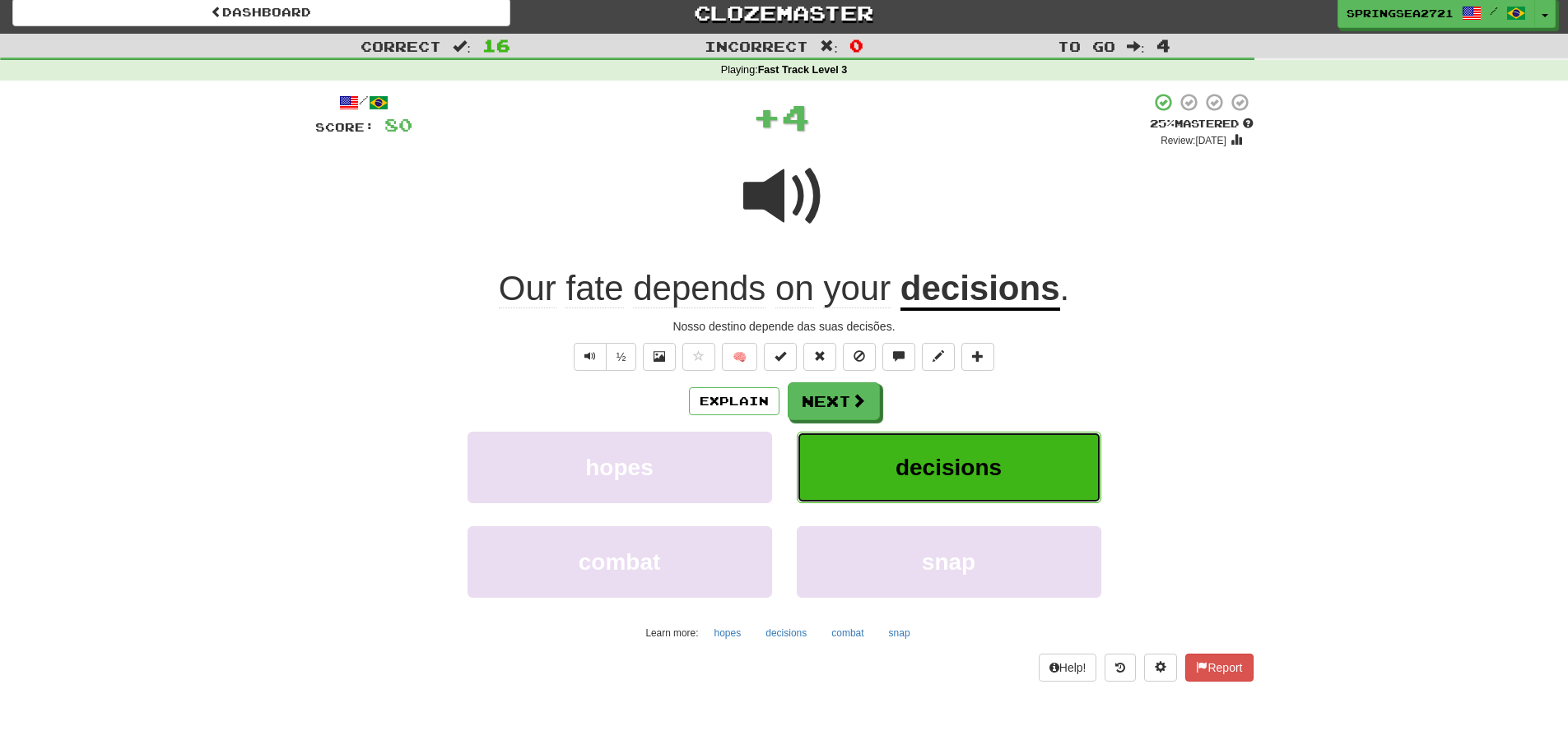
click at [848, 452] on button "decisions" at bounding box center [949, 467] width 304 height 71
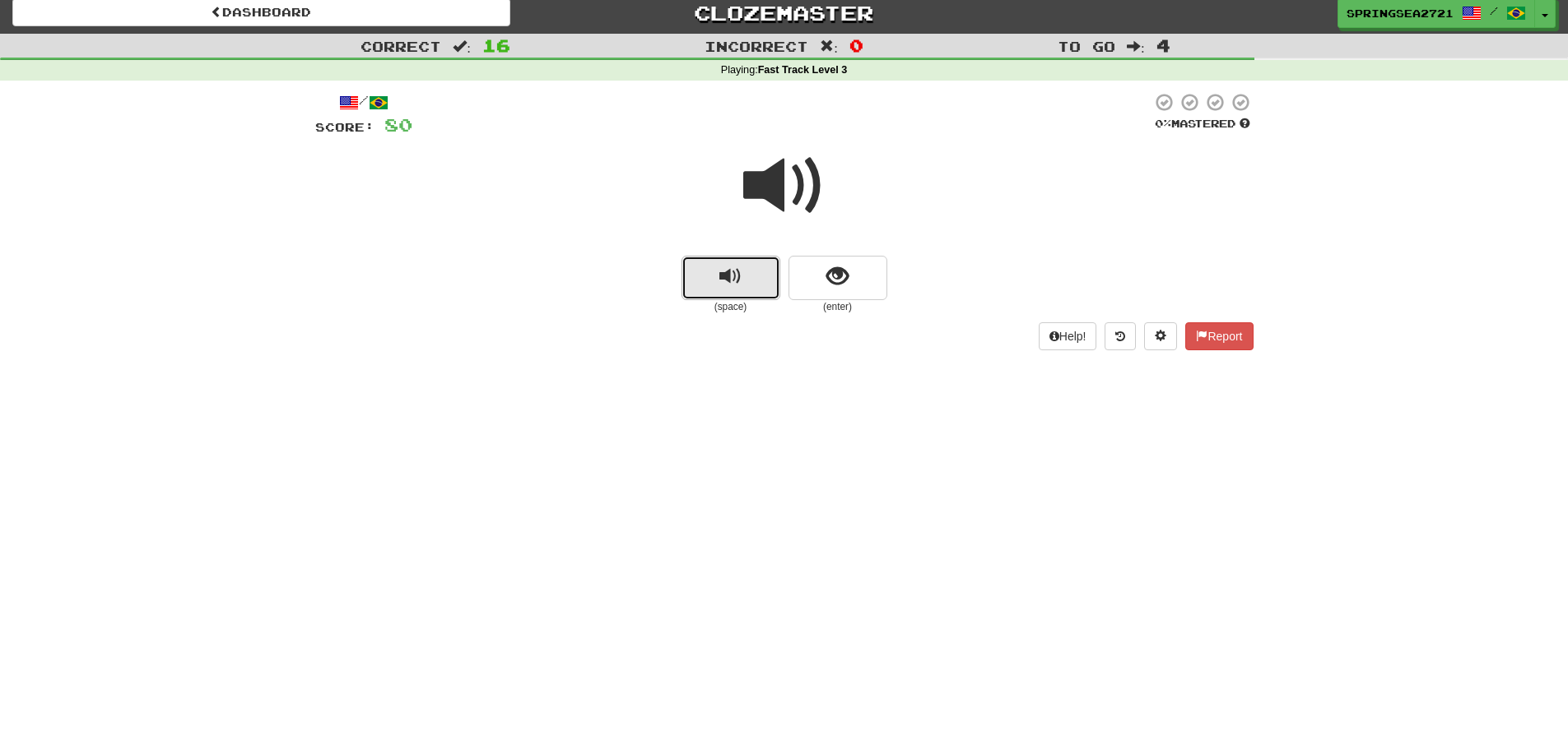
click at [727, 267] on span "replay audio" at bounding box center [730, 276] width 22 height 22
click at [847, 287] on span "show sentence" at bounding box center [837, 276] width 22 height 22
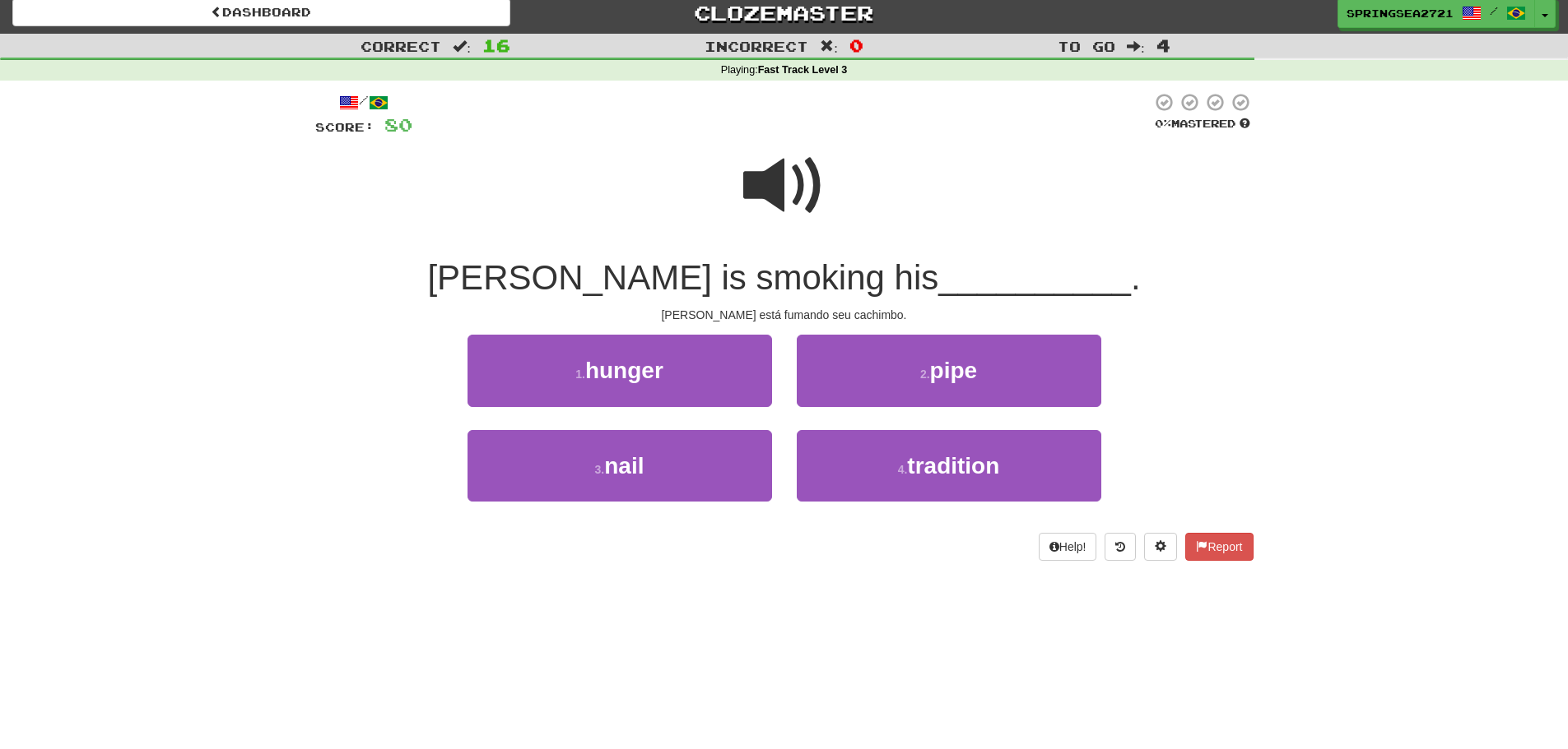
click at [771, 178] on span at bounding box center [784, 185] width 82 height 82
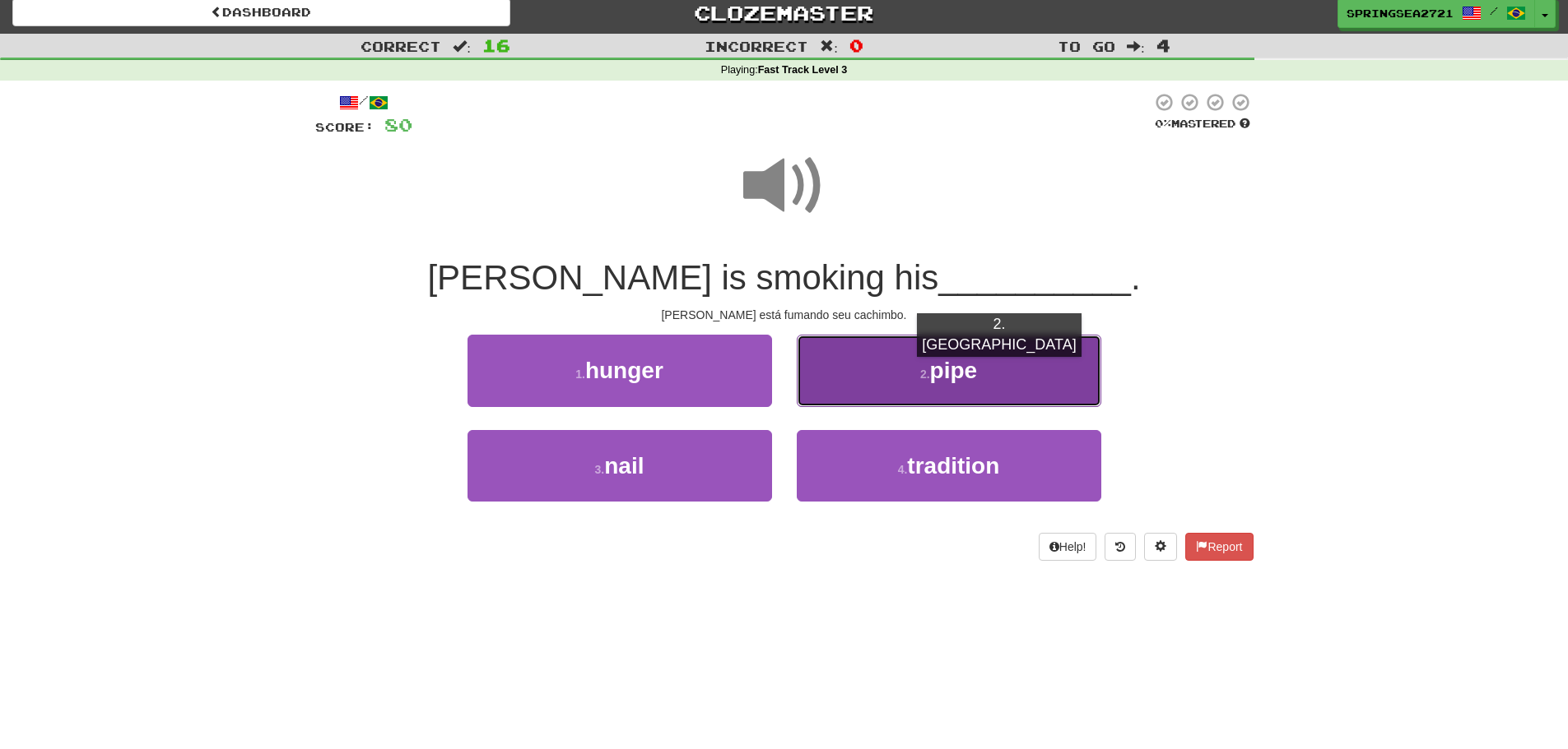
click at [949, 374] on span "pipe" at bounding box center [953, 371] width 48 height 25
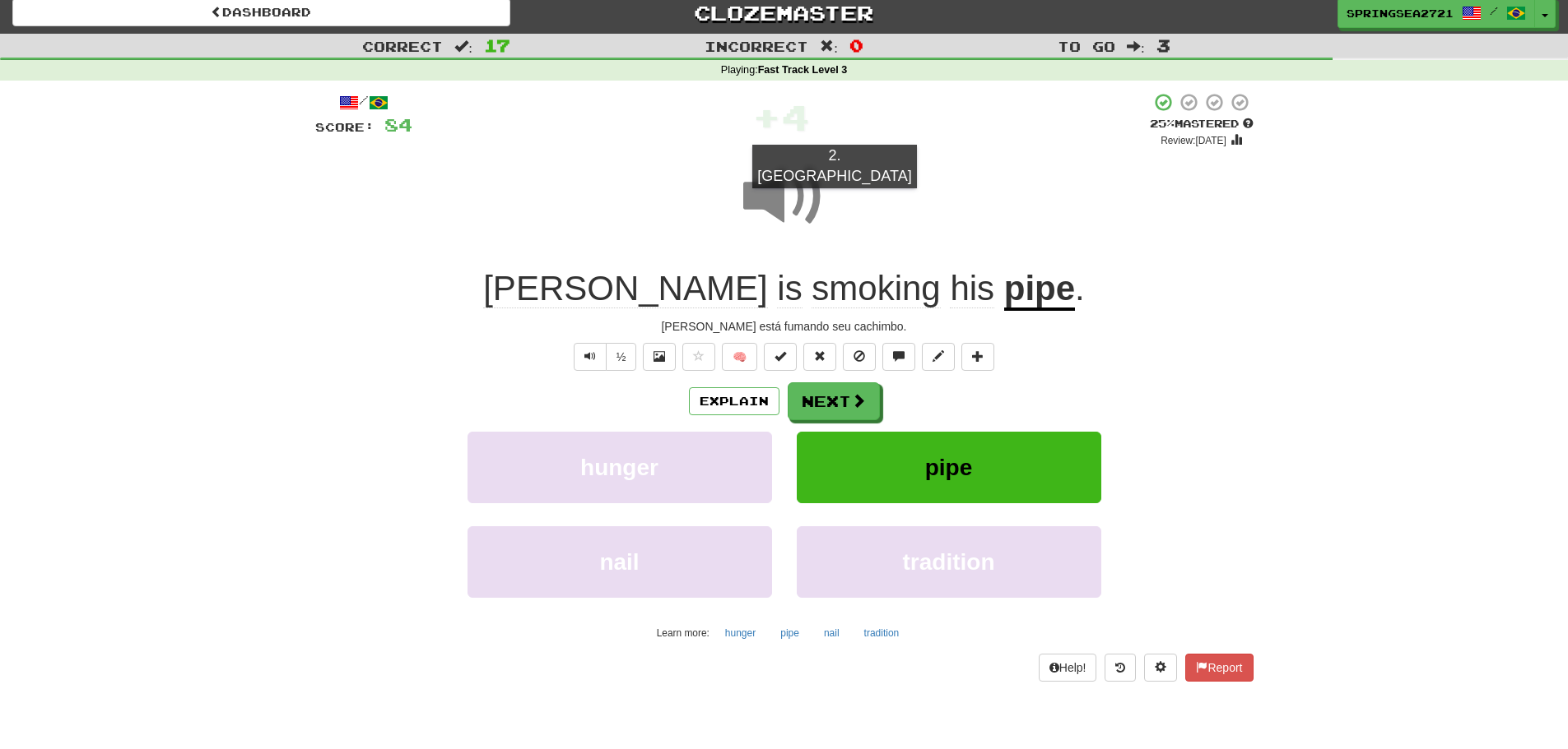
click at [785, 205] on span at bounding box center [784, 196] width 82 height 82
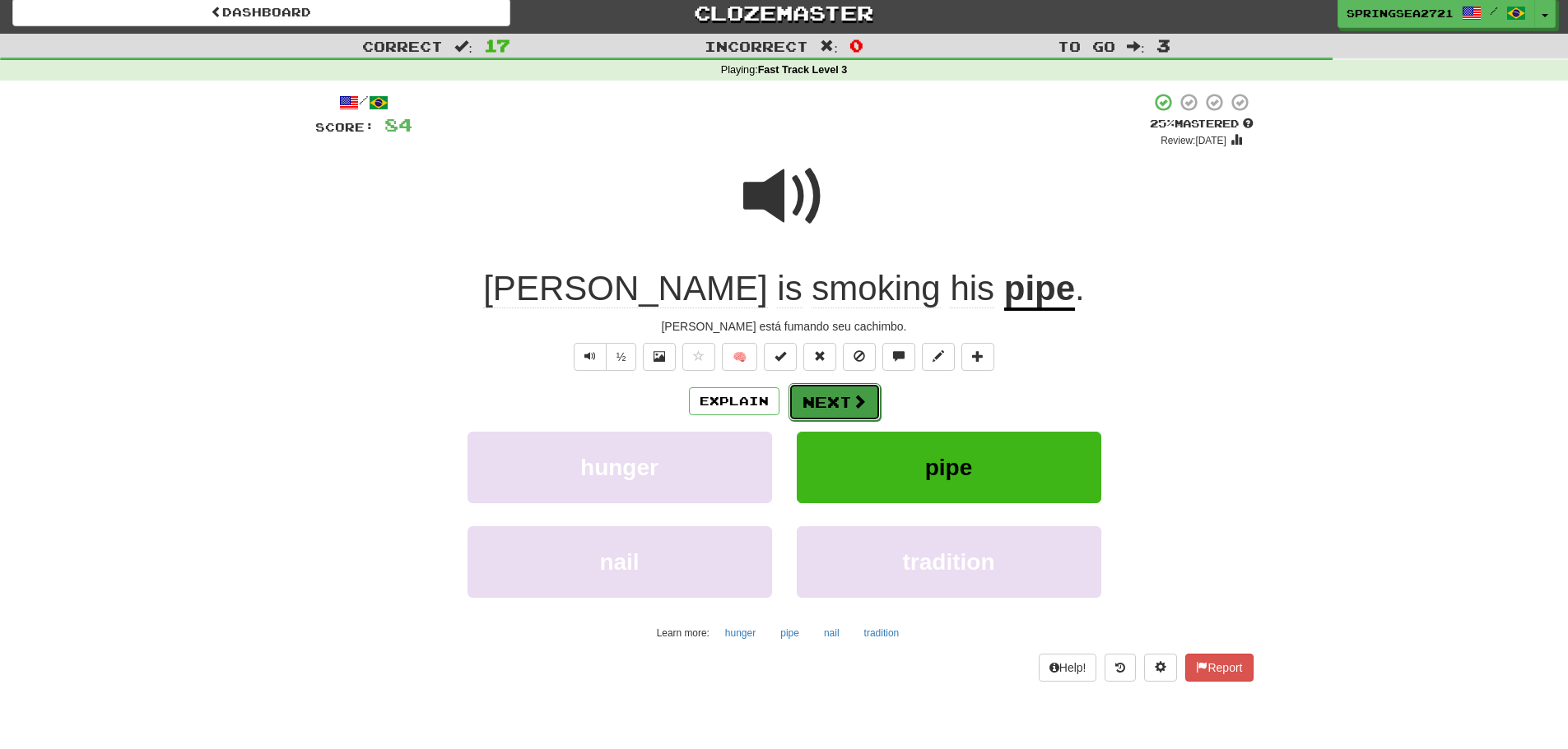
click at [864, 400] on span at bounding box center [859, 401] width 15 height 15
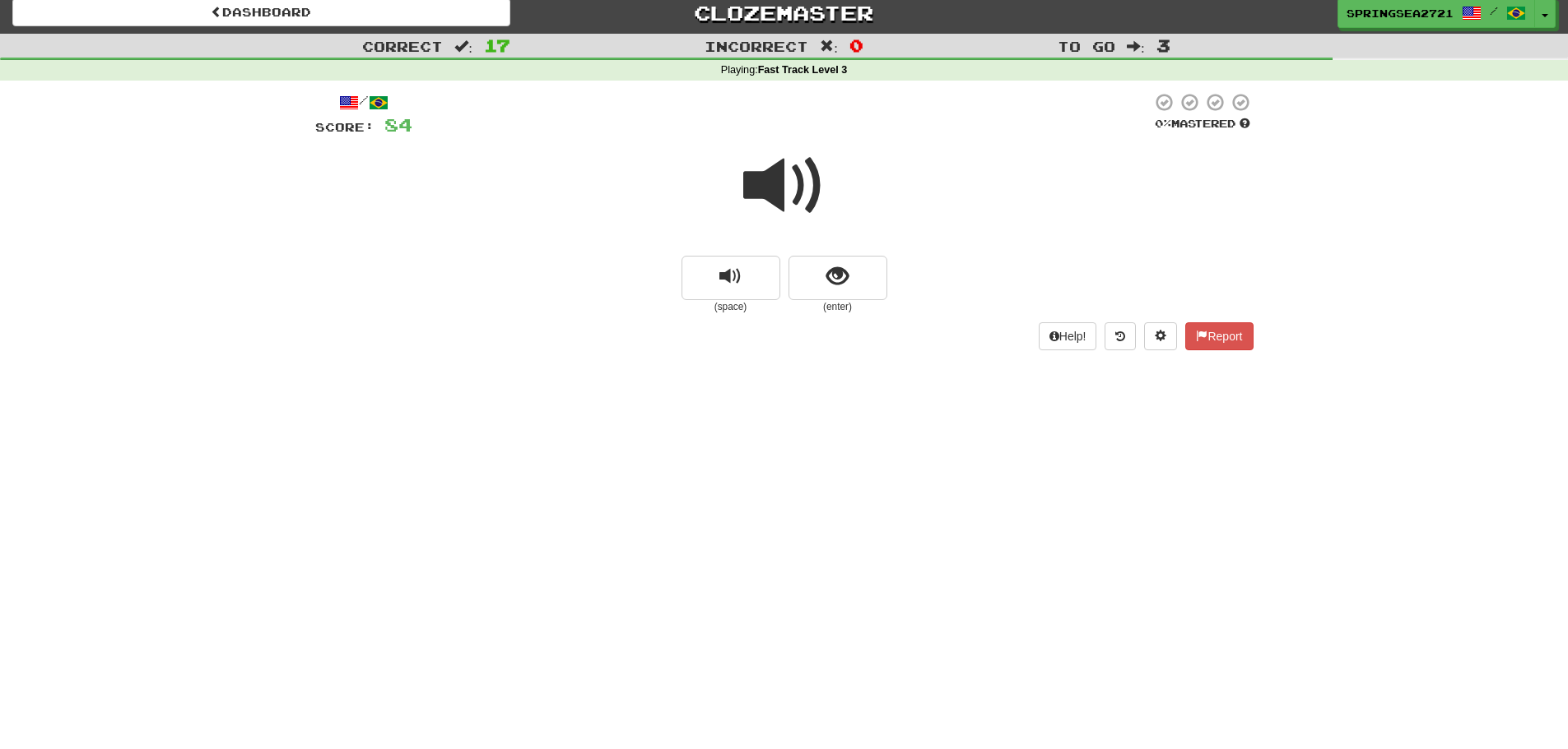
click at [859, 391] on div "Dashboard Clozemaster SpringSea2721 / Toggle Dropdown Dashboard Leaderboard Act…" at bounding box center [784, 367] width 1568 height 749
click at [758, 197] on span at bounding box center [784, 185] width 82 height 82
click at [723, 302] on small "(space)" at bounding box center [730, 307] width 99 height 14
click at [735, 267] on span "replay audio" at bounding box center [730, 276] width 22 height 22
click at [844, 270] on span "show sentence" at bounding box center [837, 276] width 22 height 22
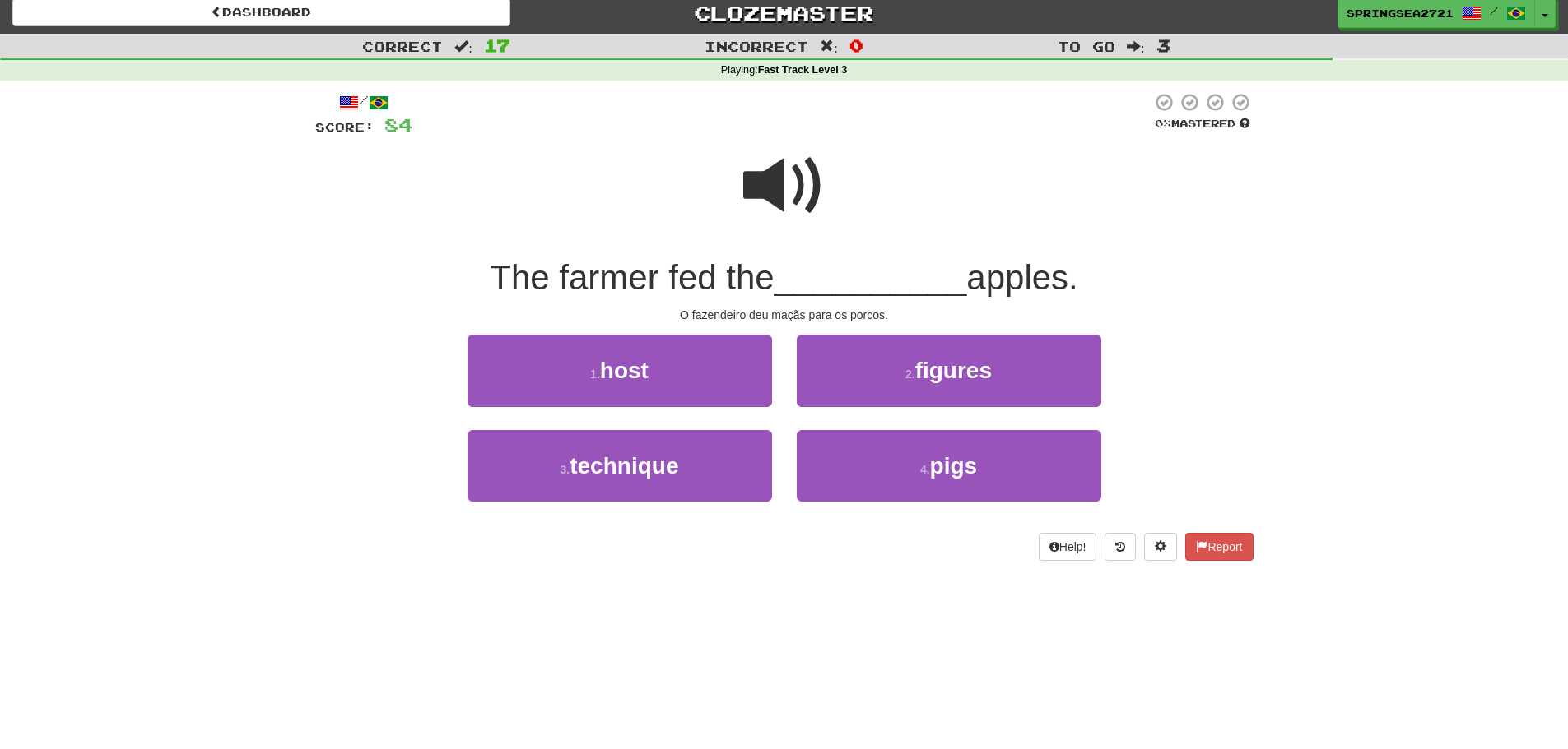
click at [748, 180] on span at bounding box center [784, 185] width 82 height 82
click at [758, 185] on span at bounding box center [784, 185] width 82 height 82
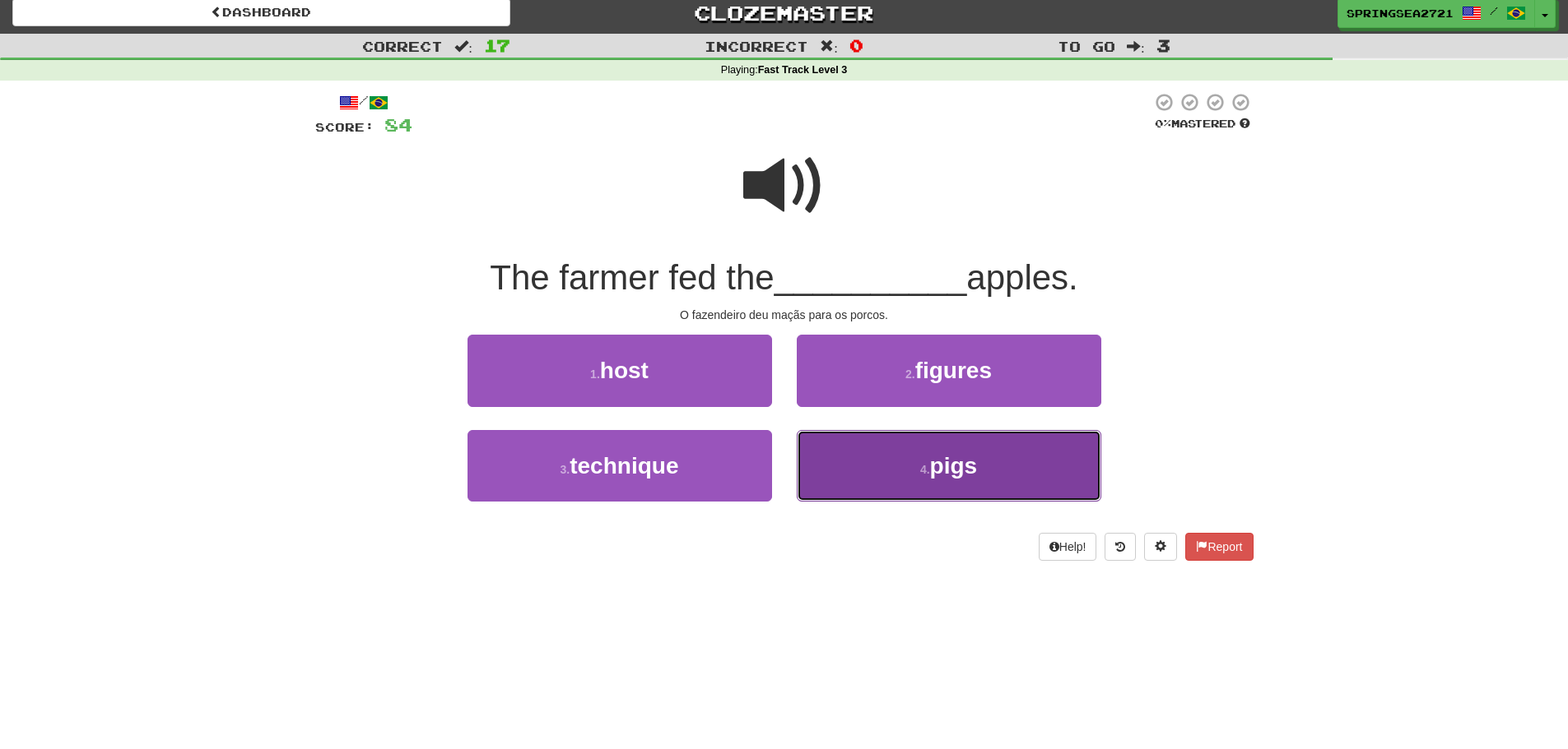
click at [881, 465] on button "4 . pigs" at bounding box center [949, 465] width 304 height 71
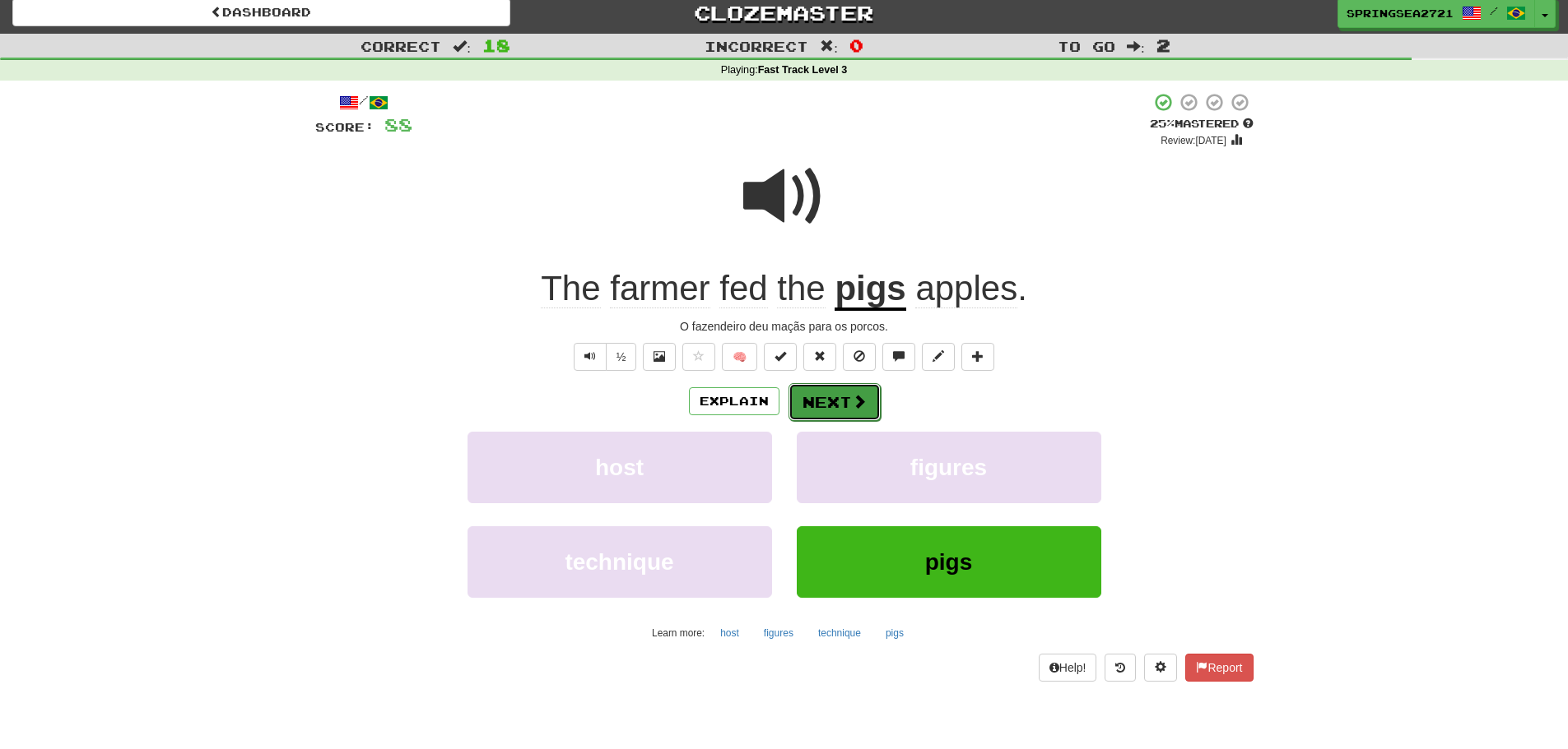
click at [798, 389] on button "Next" at bounding box center [834, 402] width 92 height 38
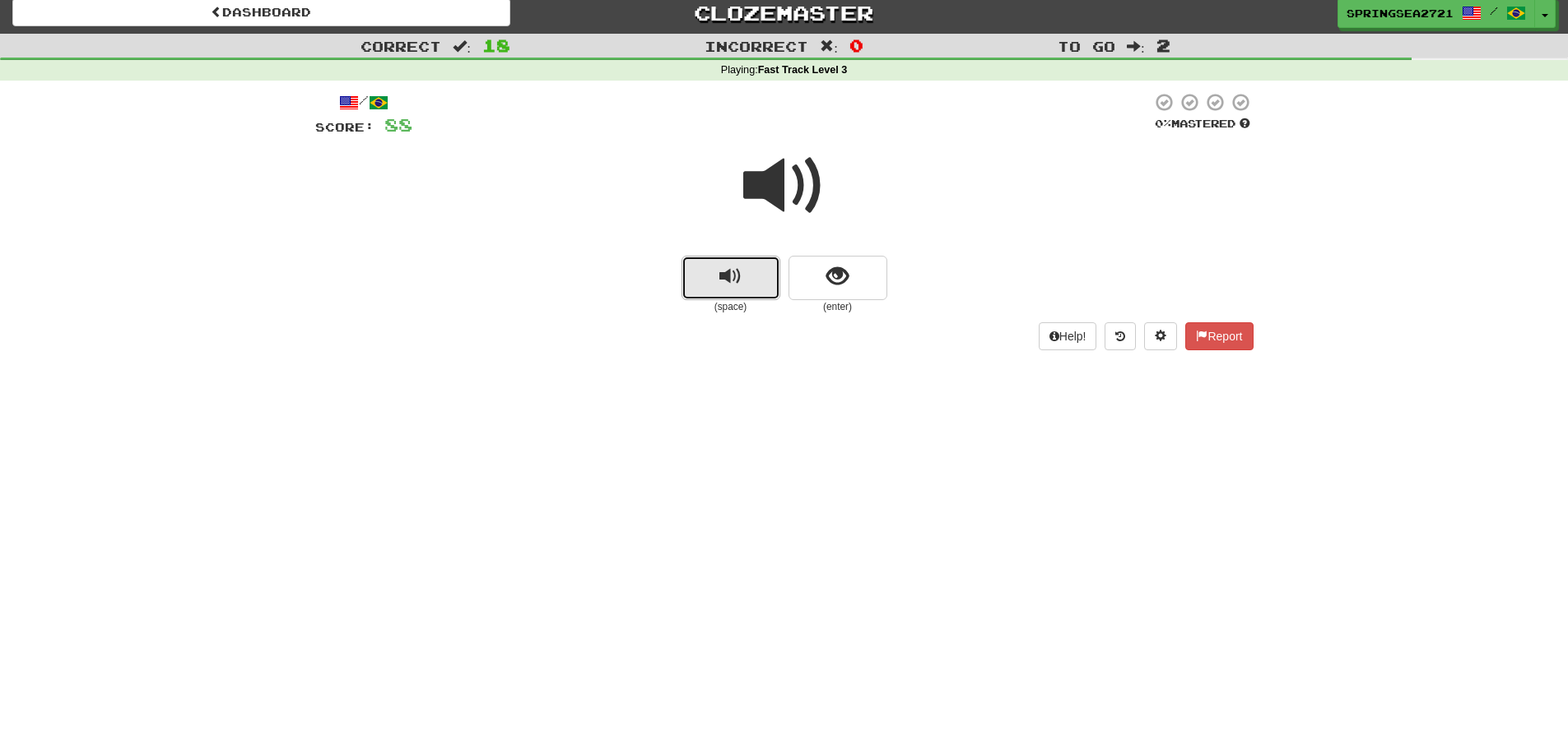
click at [734, 281] on span "replay audio" at bounding box center [730, 276] width 22 height 22
click at [806, 276] on button "show sentence" at bounding box center [837, 278] width 99 height 45
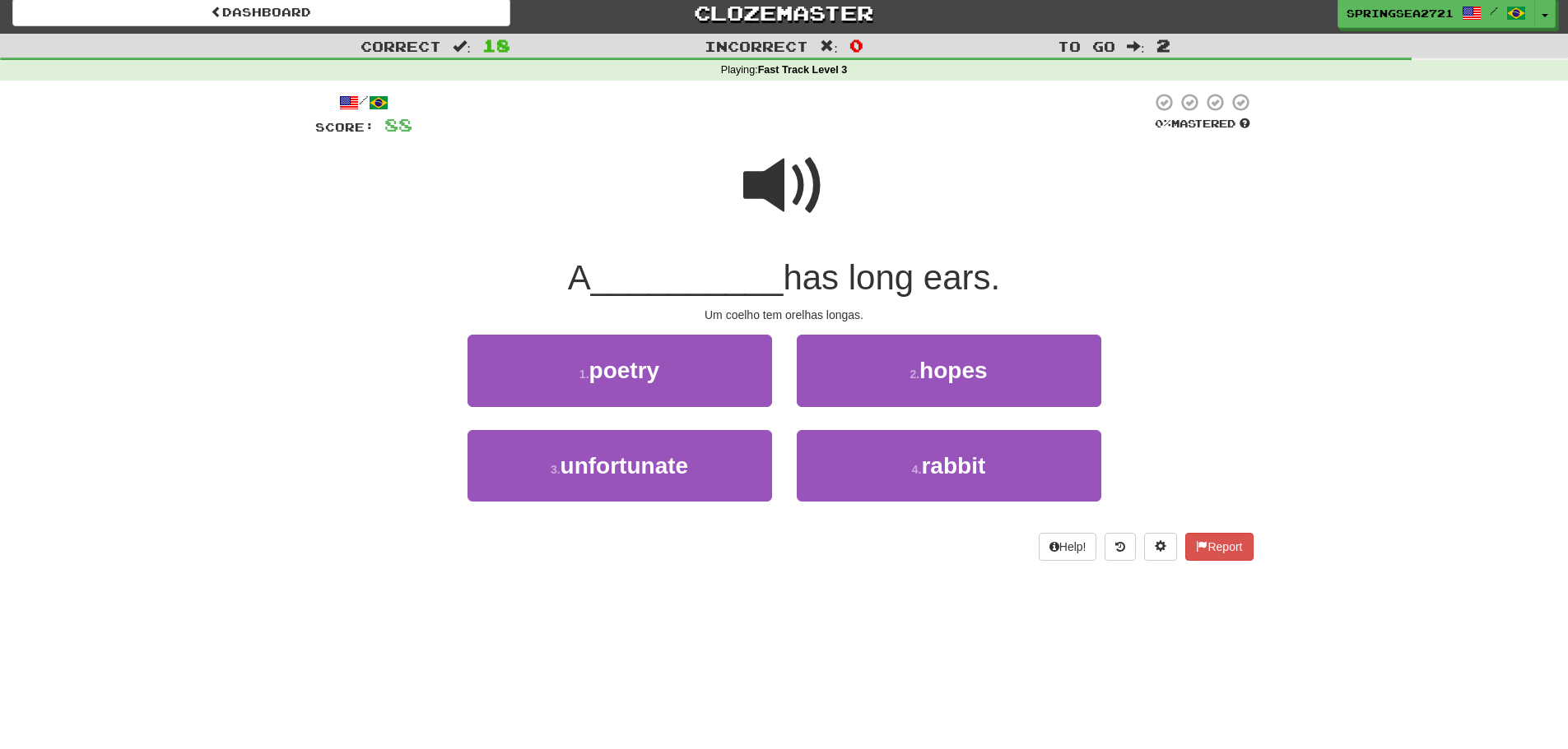
click at [782, 180] on span at bounding box center [784, 185] width 82 height 82
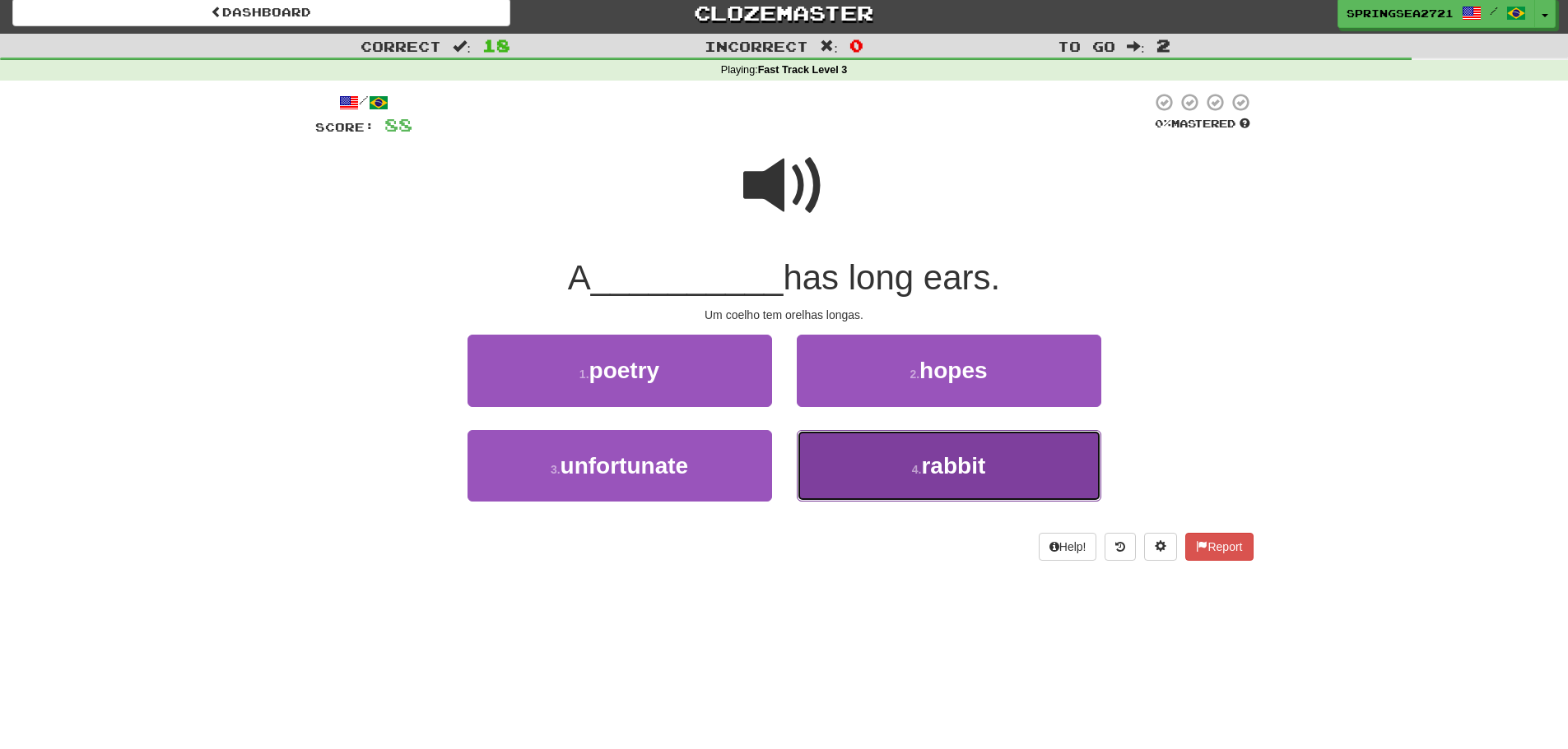
click at [913, 463] on small "4 ." at bounding box center [917, 469] width 10 height 13
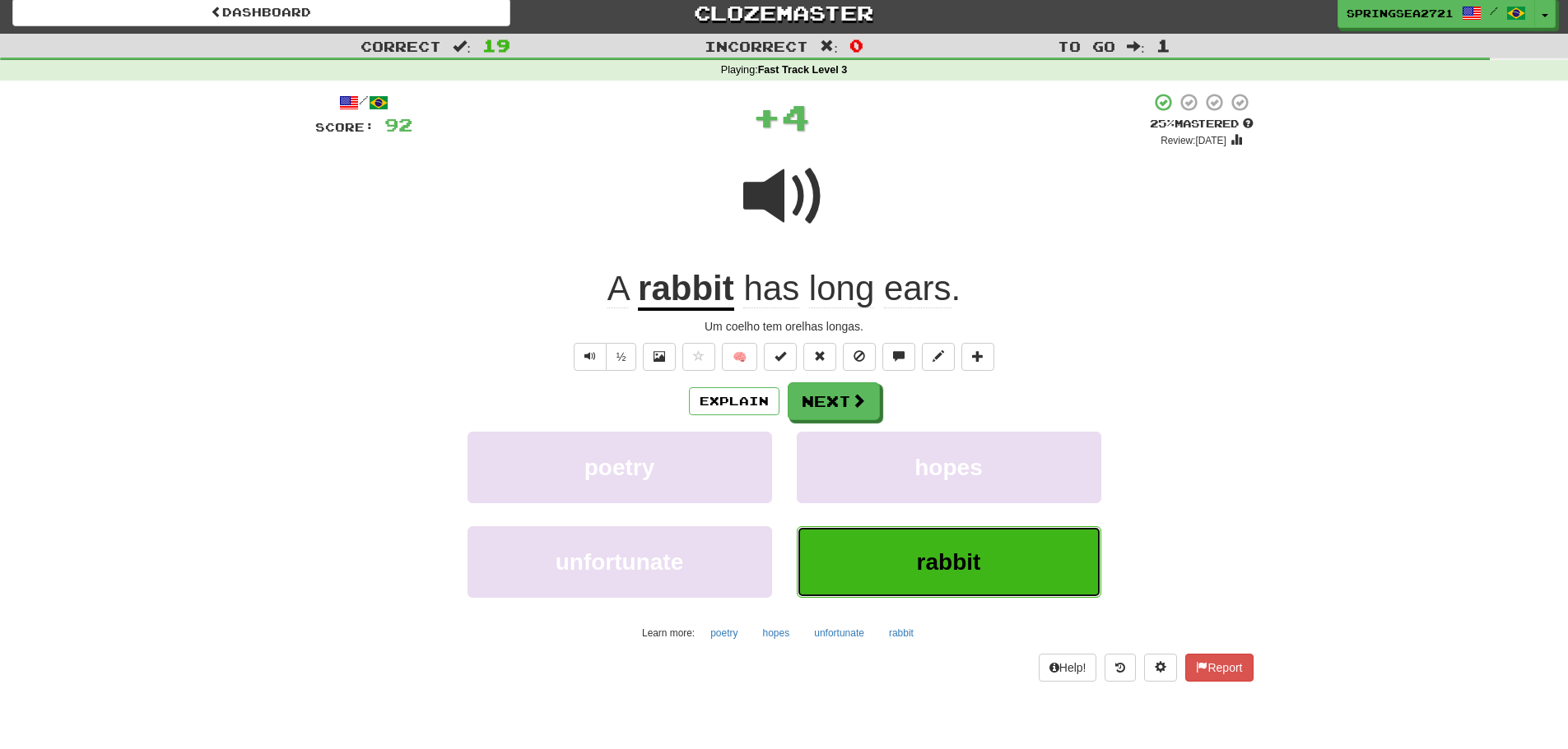
click at [906, 552] on button "rabbit" at bounding box center [949, 562] width 304 height 71
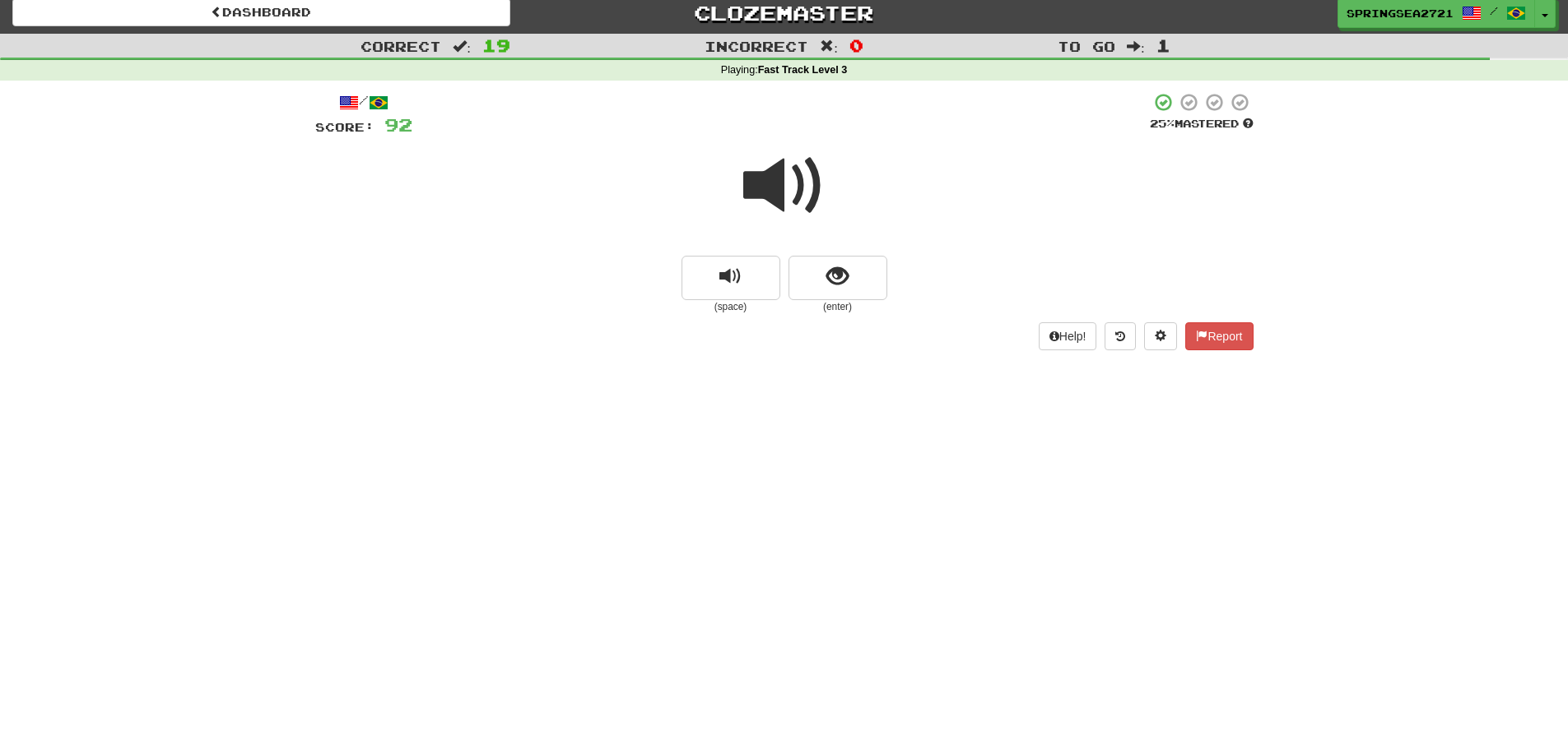
click at [796, 200] on span at bounding box center [784, 185] width 82 height 82
click at [764, 260] on button "replay audio" at bounding box center [730, 278] width 99 height 45
click at [743, 284] on button "replay audio" at bounding box center [730, 278] width 99 height 45
click at [857, 279] on button "show sentence" at bounding box center [837, 278] width 99 height 45
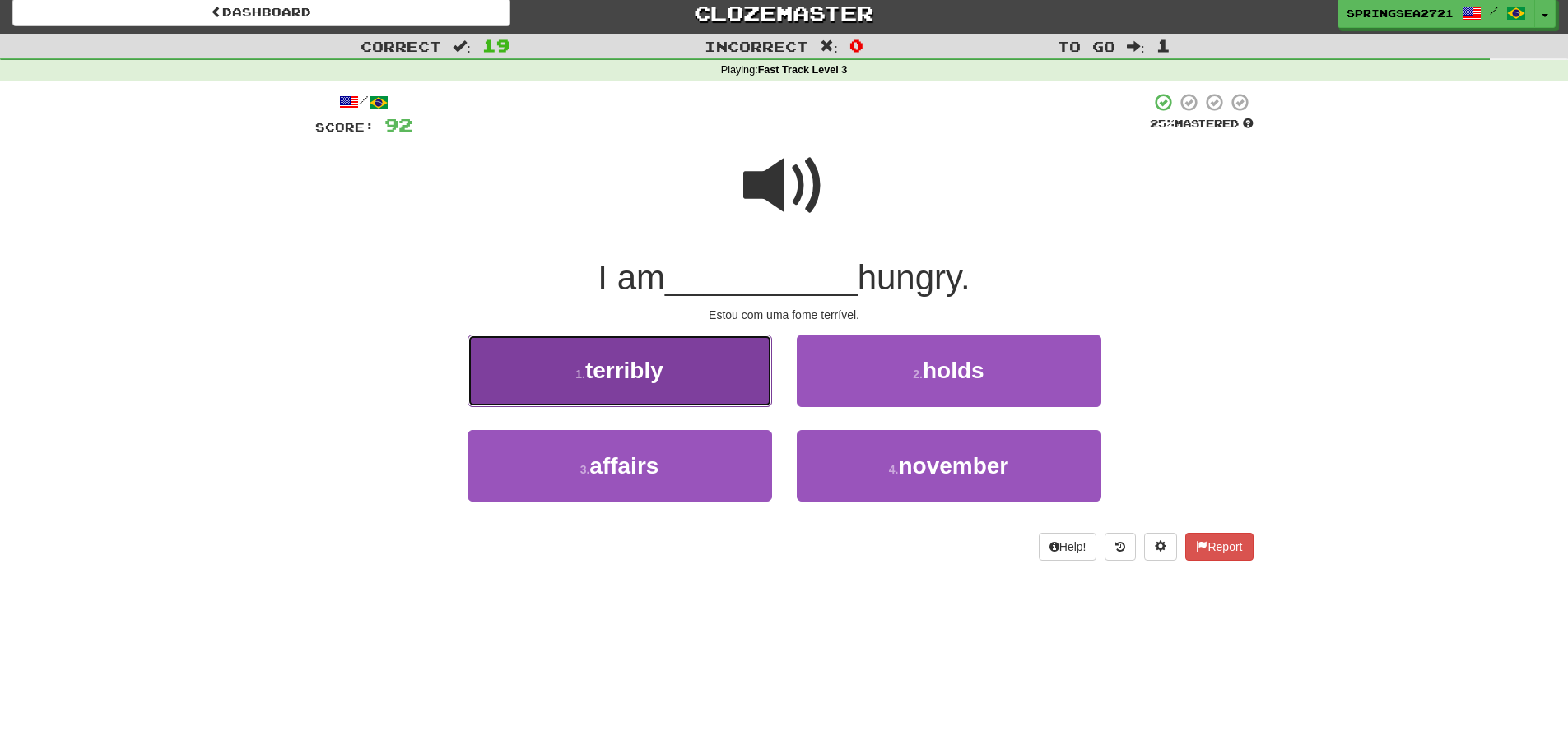
click at [740, 378] on button "1 . terribly" at bounding box center [620, 370] width 304 height 71
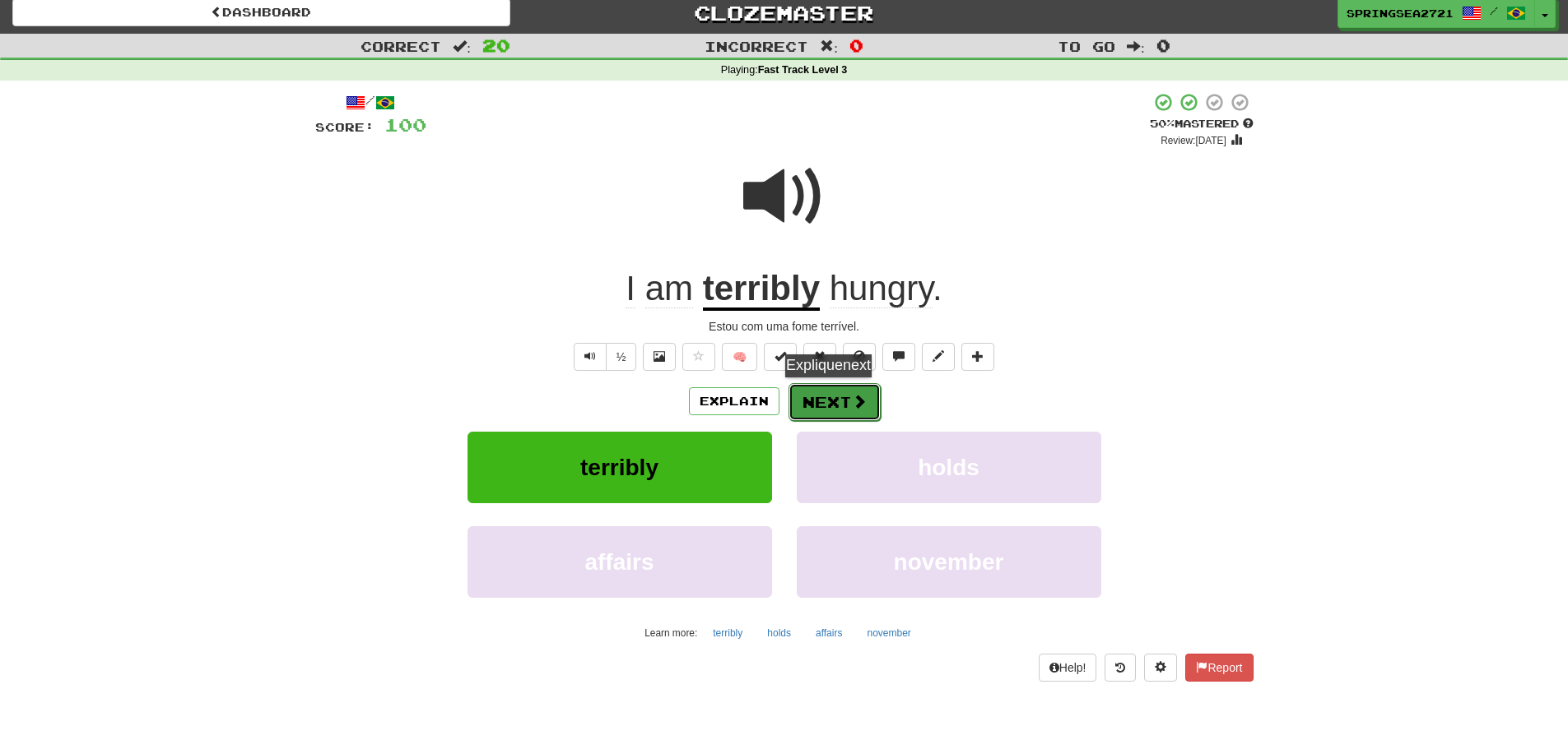
click at [834, 394] on button "Next" at bounding box center [834, 402] width 92 height 38
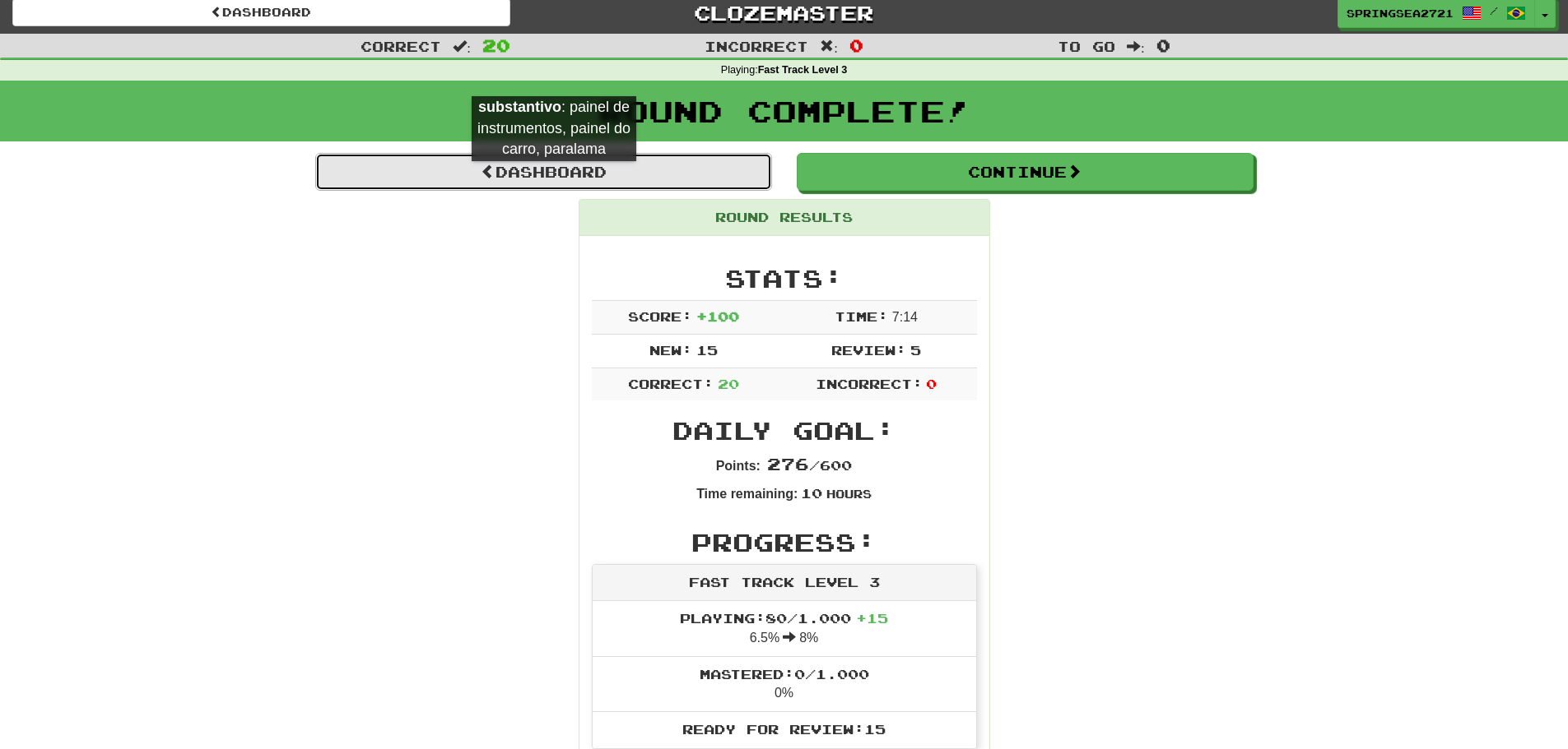
click at [554, 177] on link "Dashboard" at bounding box center [543, 172] width 457 height 38
